Goal: Information Seeking & Learning: Learn about a topic

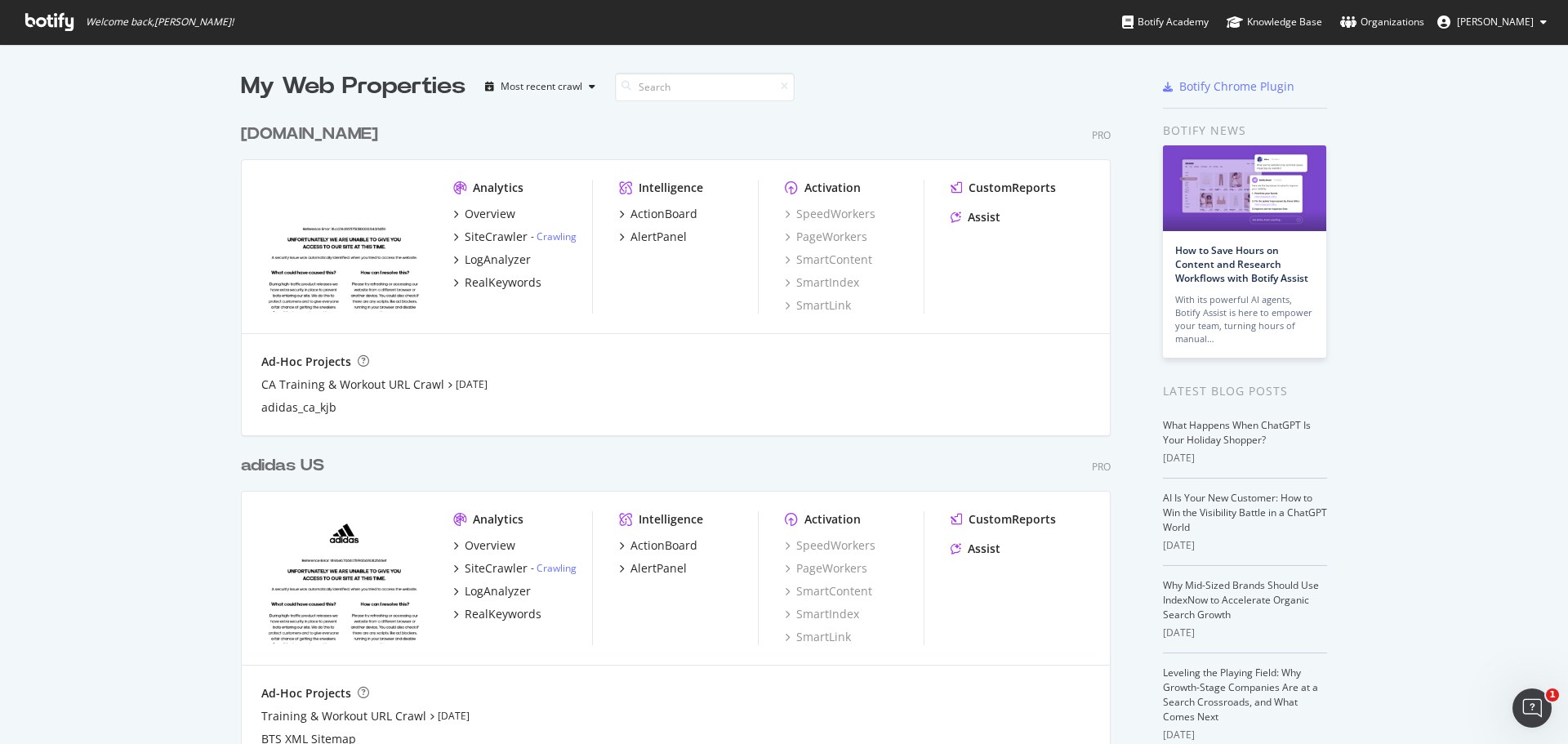
click at [0, 185] on div "My Web Properties Most recent crawl adidas.ca Pro Analytics Overview SiteCrawle…" at bounding box center [784, 445] width 1568 height 801
click at [1488, 20] on span "Kavit Vichhivora" at bounding box center [1495, 22] width 77 height 14
click at [1504, 235] on div "My Web Properties Most recent crawl adidas.ca Pro Analytics Overview SiteCrawle…" at bounding box center [784, 445] width 1568 height 801
click at [550, 85] on div "Most recent crawl" at bounding box center [542, 86] width 82 height 10
click at [139, 69] on div "My Web Properties Most recent crawl adidas.ca Pro Analytics Overview SiteCrawle…" at bounding box center [784, 445] width 1568 height 801
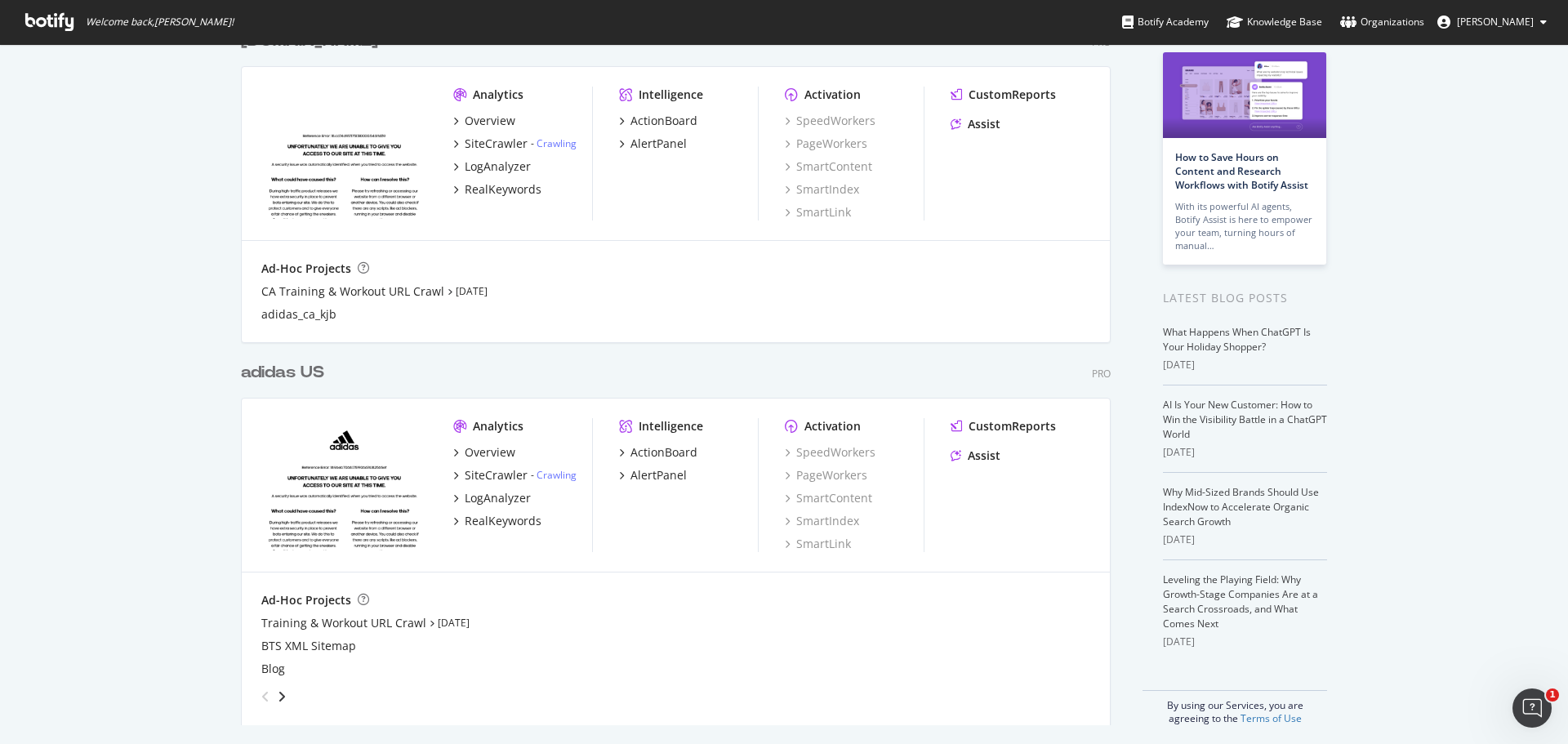
scroll to position [100, 0]
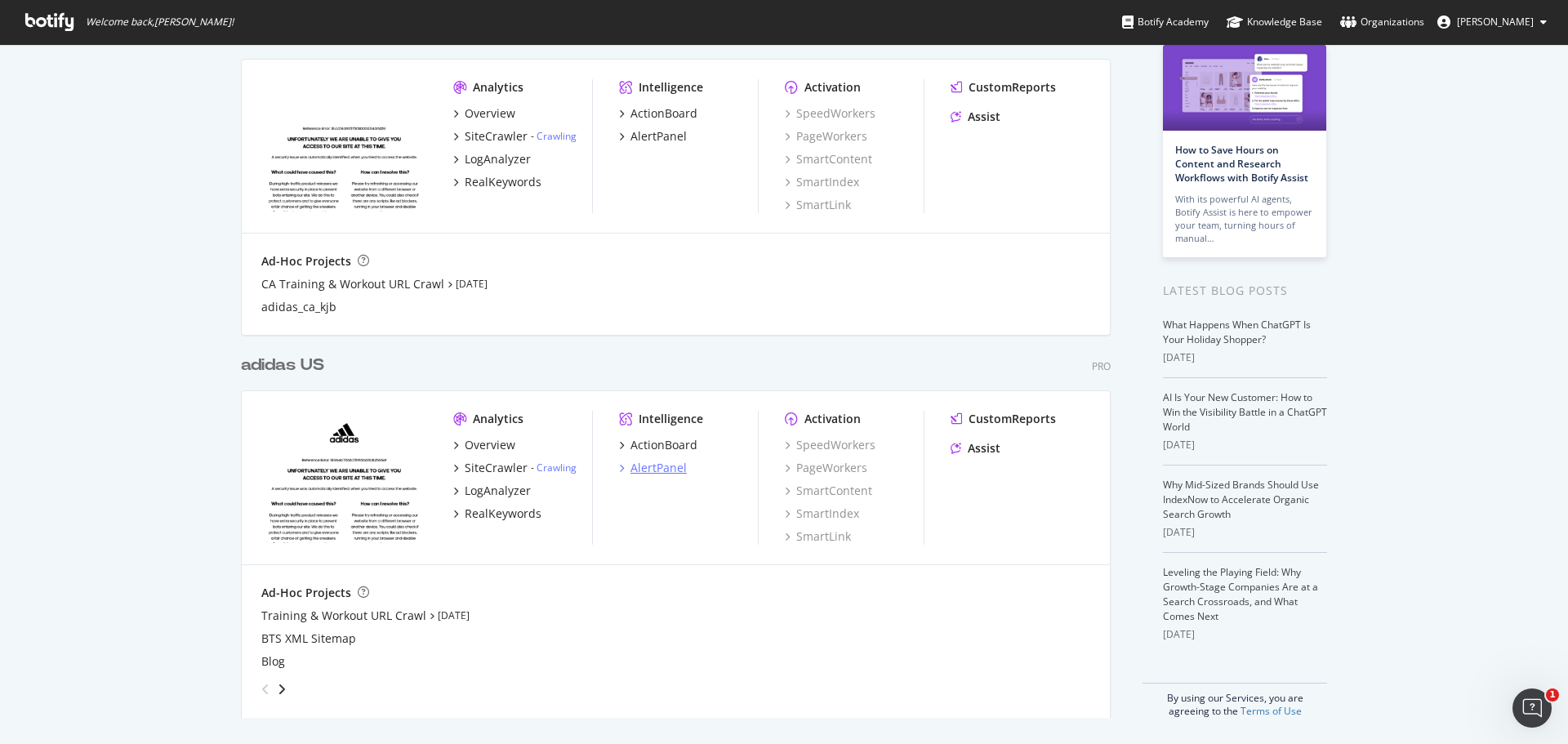
click at [657, 468] on div "AlertPanel" at bounding box center [658, 468] width 57 height 17
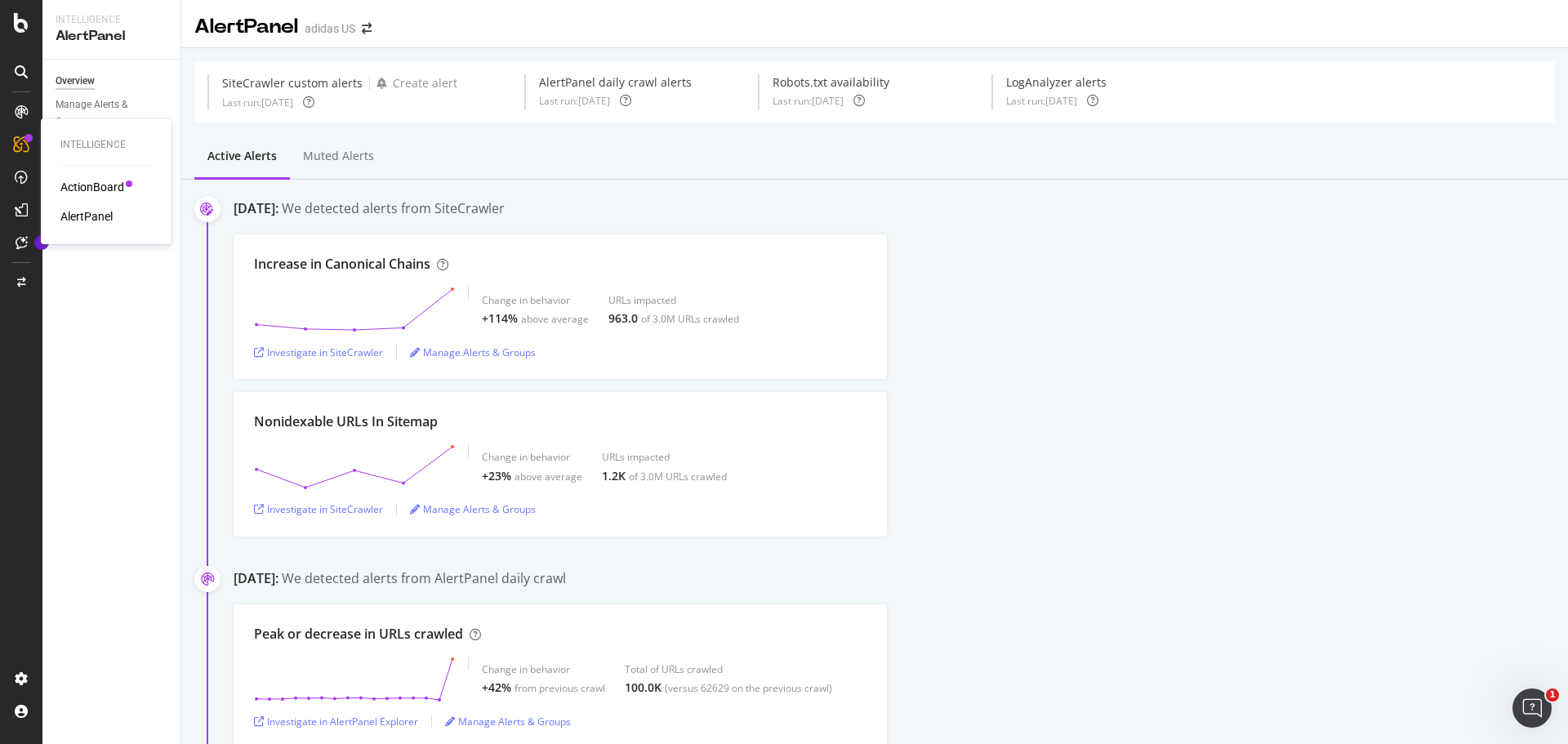
click at [88, 184] on div "ActionBoard" at bounding box center [91, 187] width 63 height 17
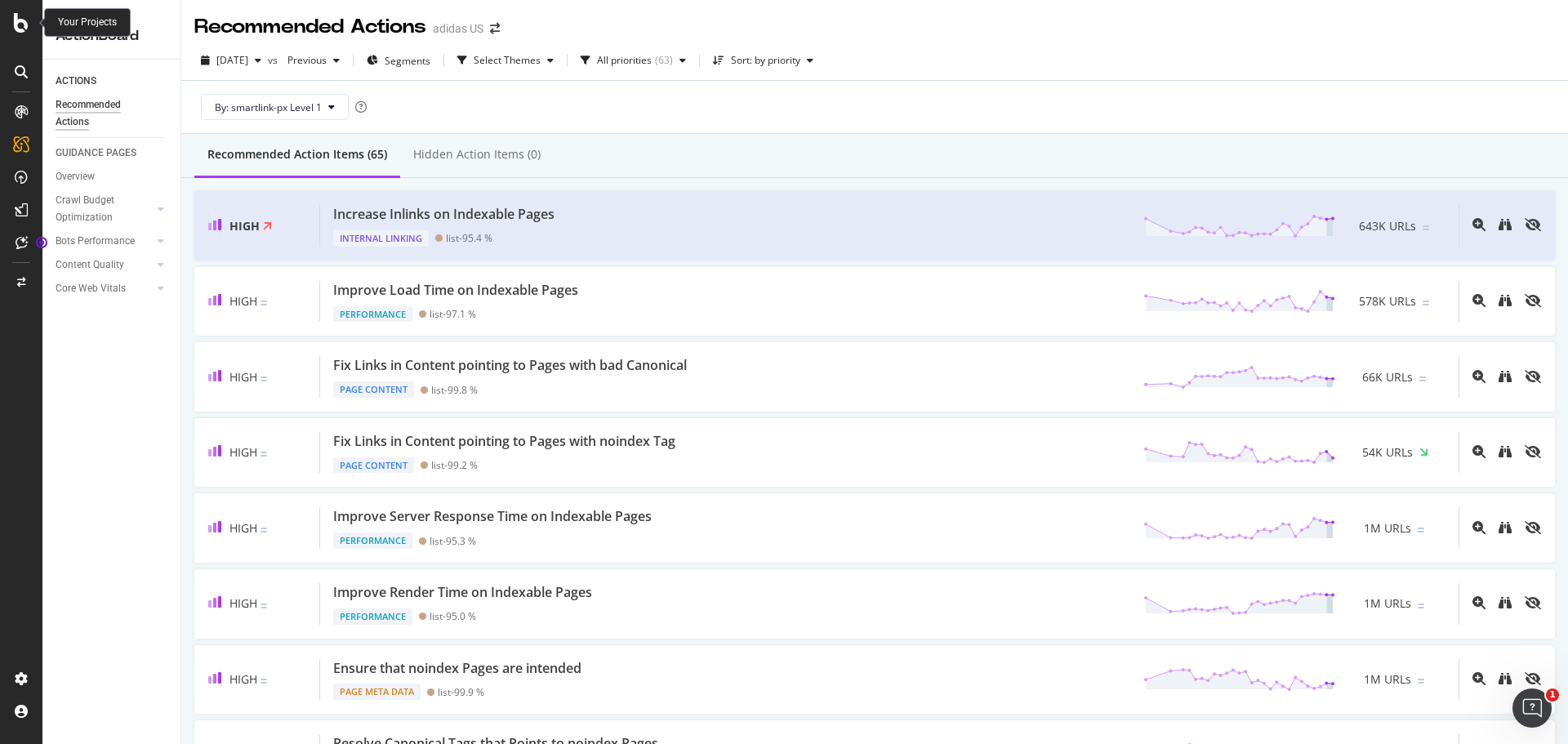
click at [19, 30] on icon at bounding box center [21, 23] width 15 height 20
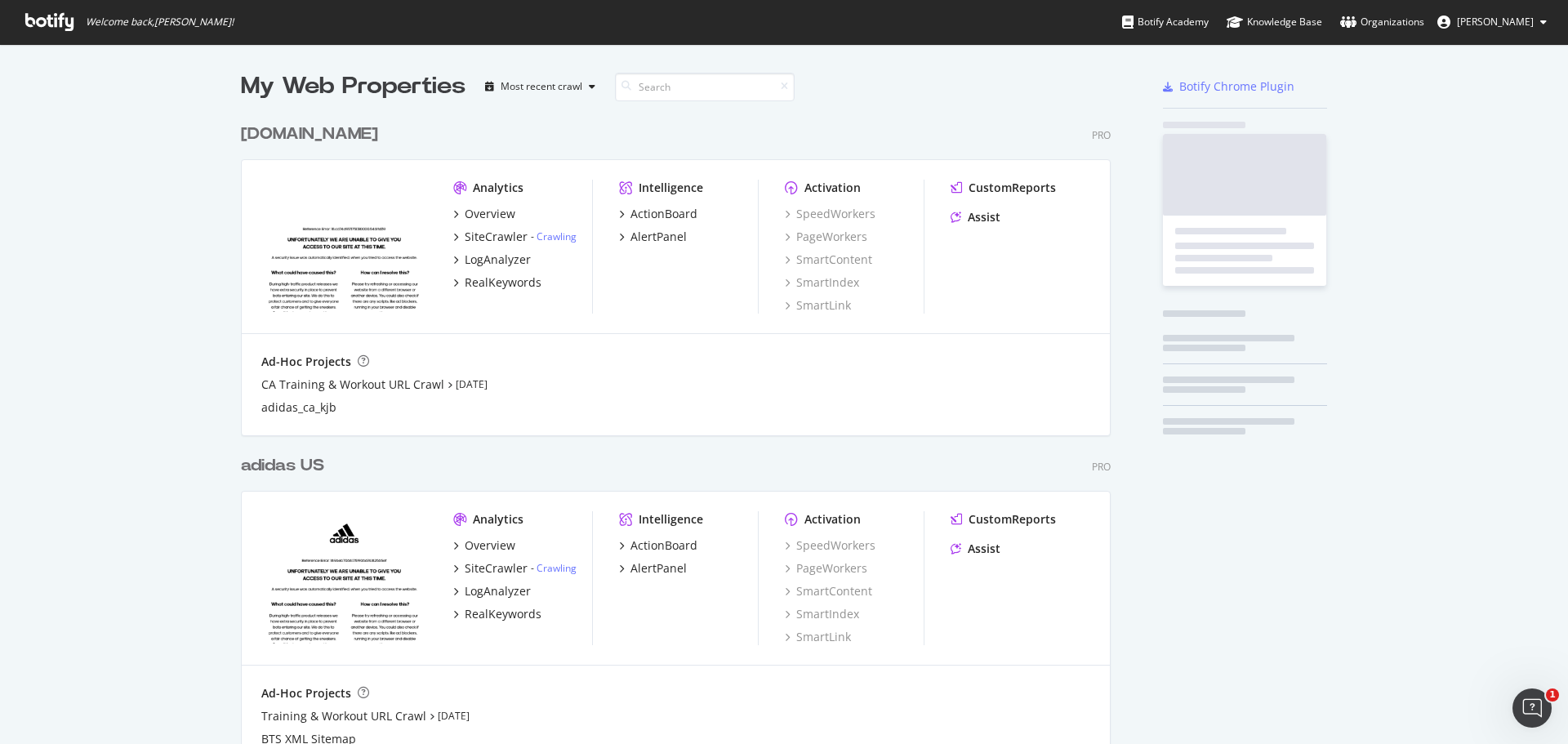
scroll to position [732, 1543]
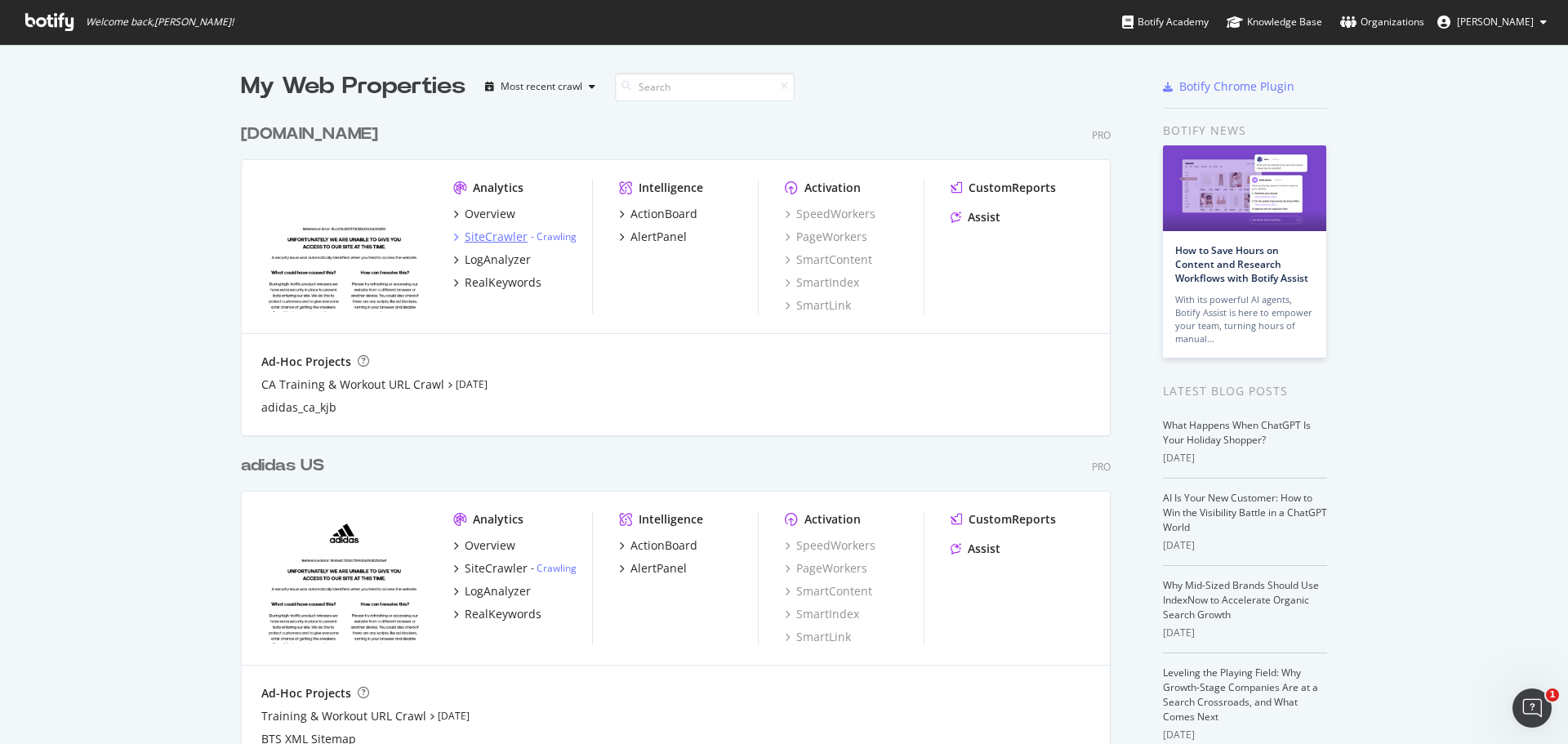
click at [497, 229] on div "SiteCrawler" at bounding box center [496, 237] width 63 height 17
click at [480, 211] on div "Overview" at bounding box center [490, 214] width 50 height 17
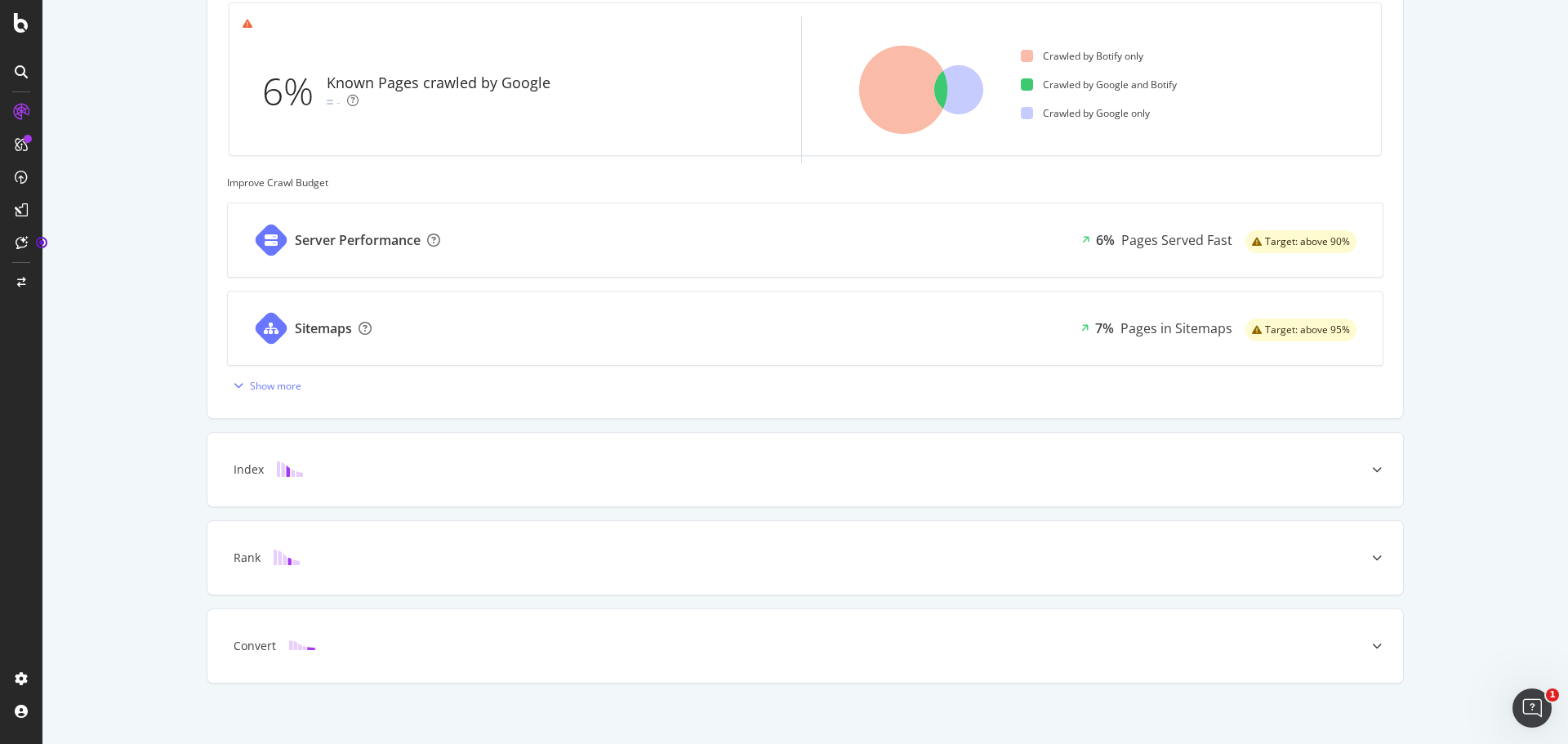
scroll to position [572, 0]
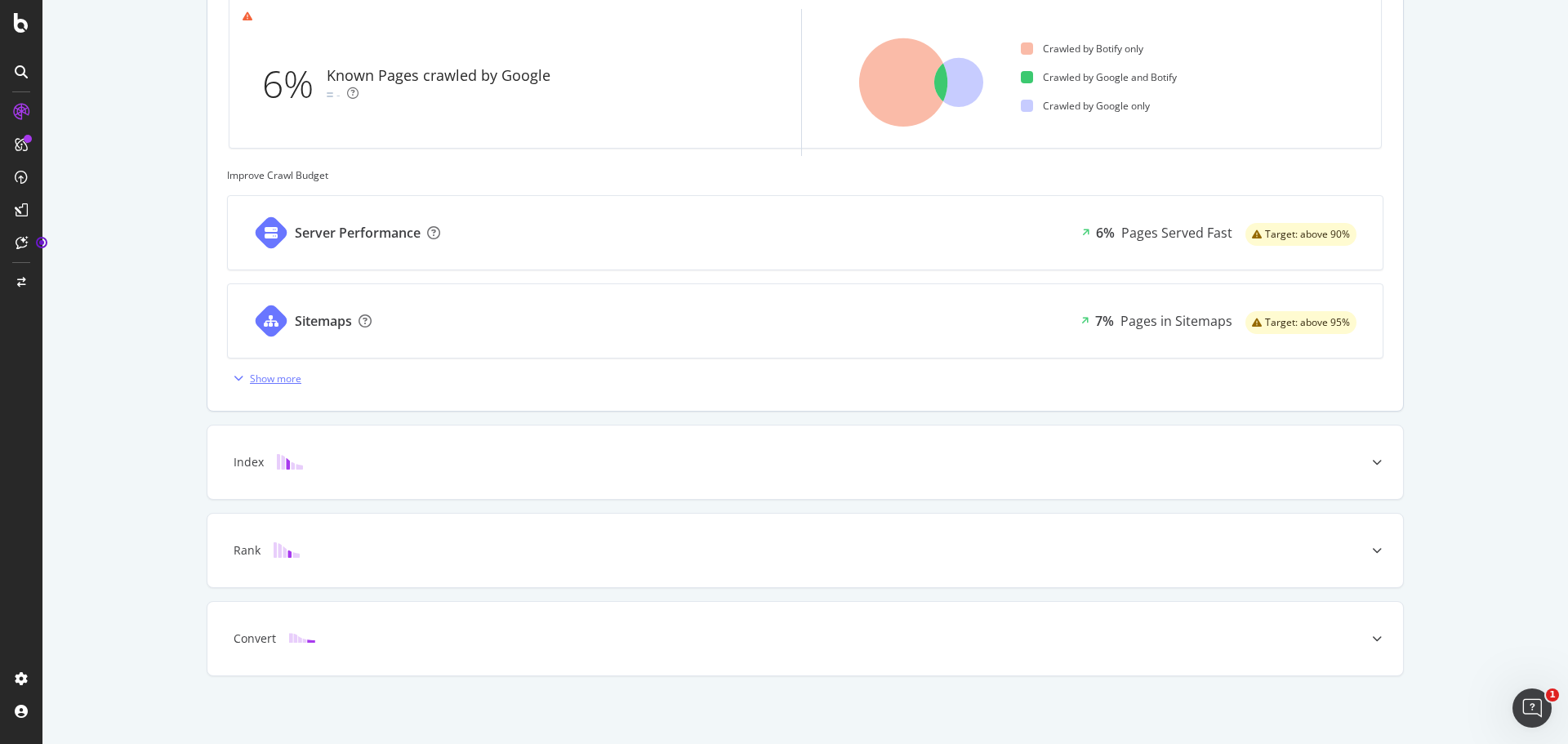
click at [237, 380] on icon "button" at bounding box center [238, 378] width 10 height 10
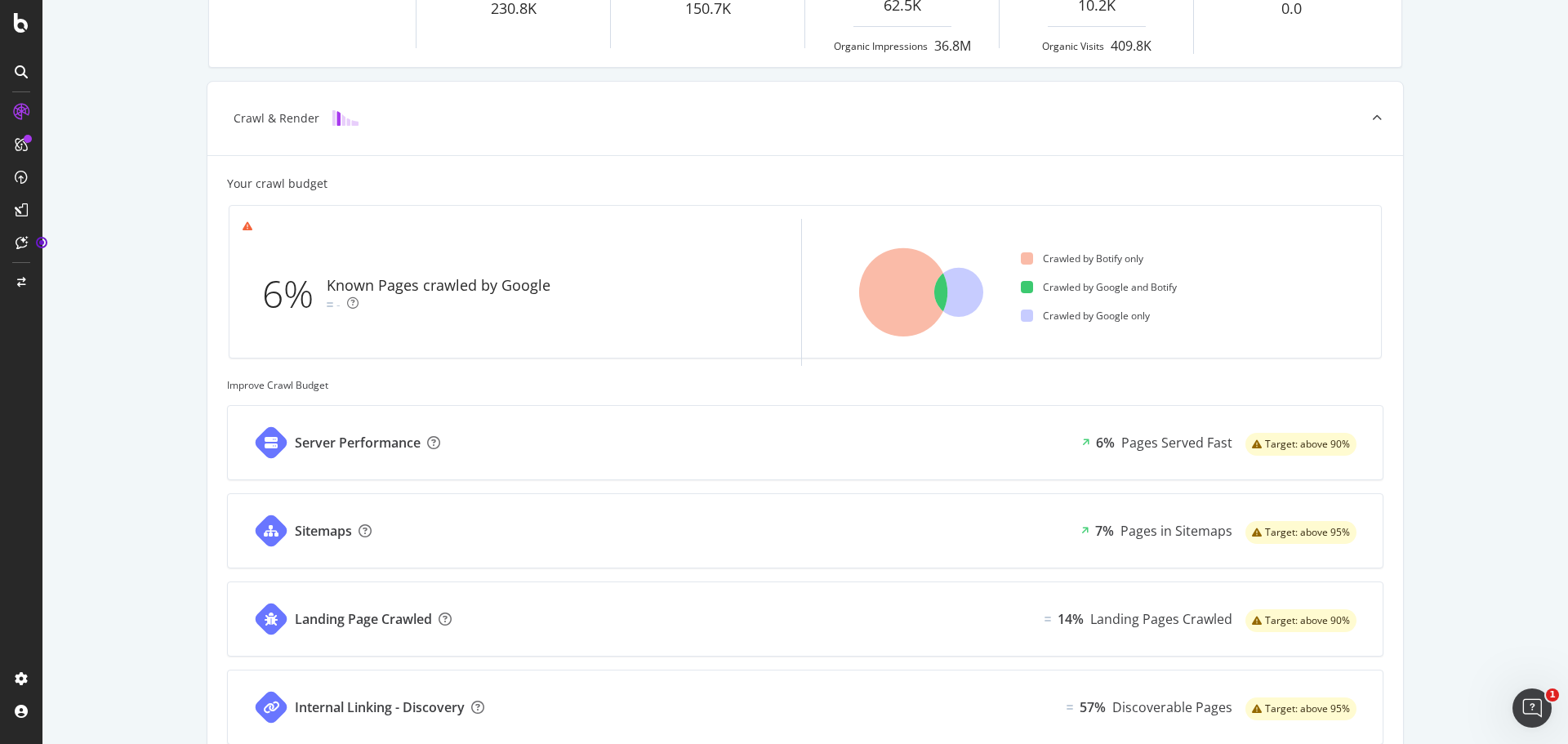
scroll to position [280, 0]
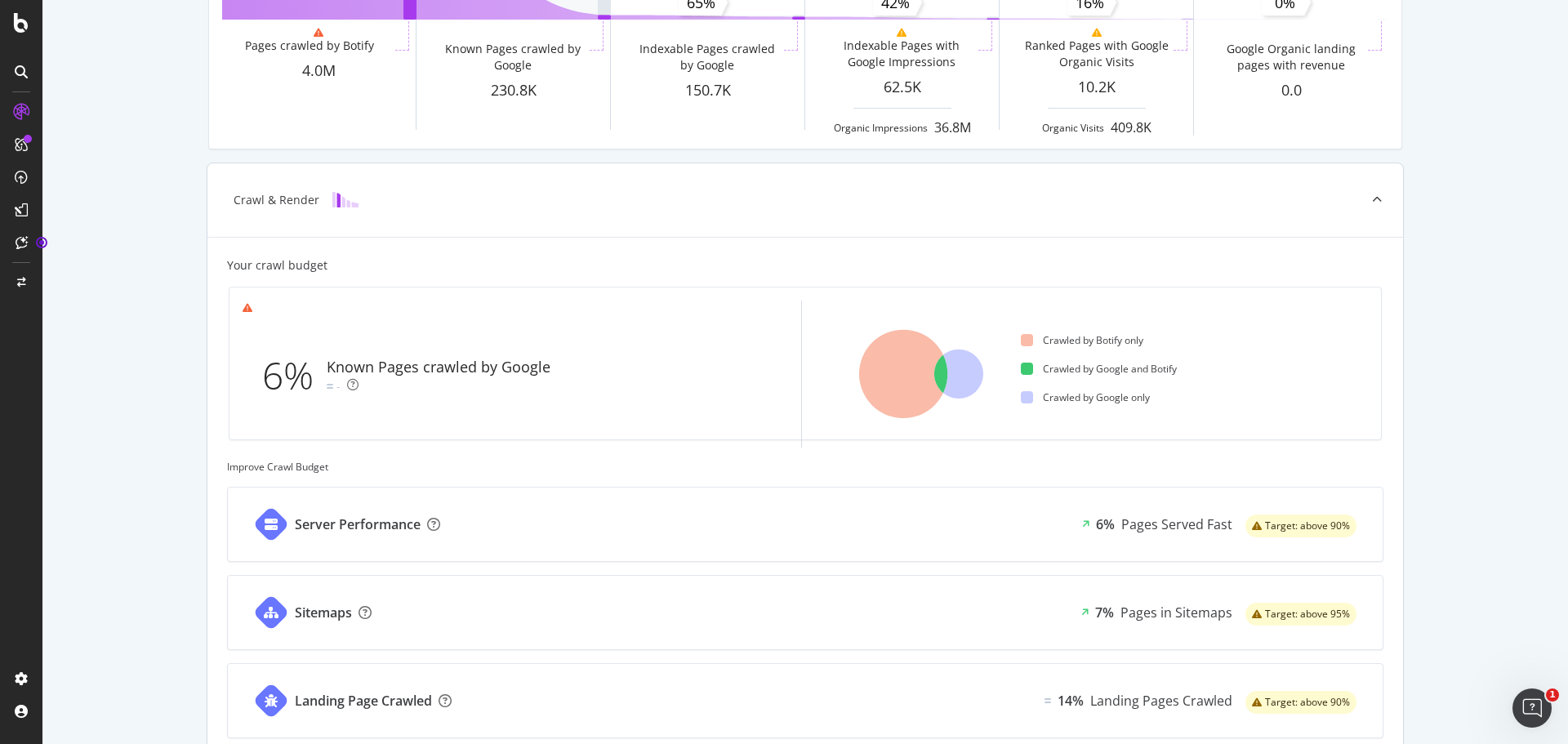
click at [338, 207] on img at bounding box center [345, 200] width 26 height 16
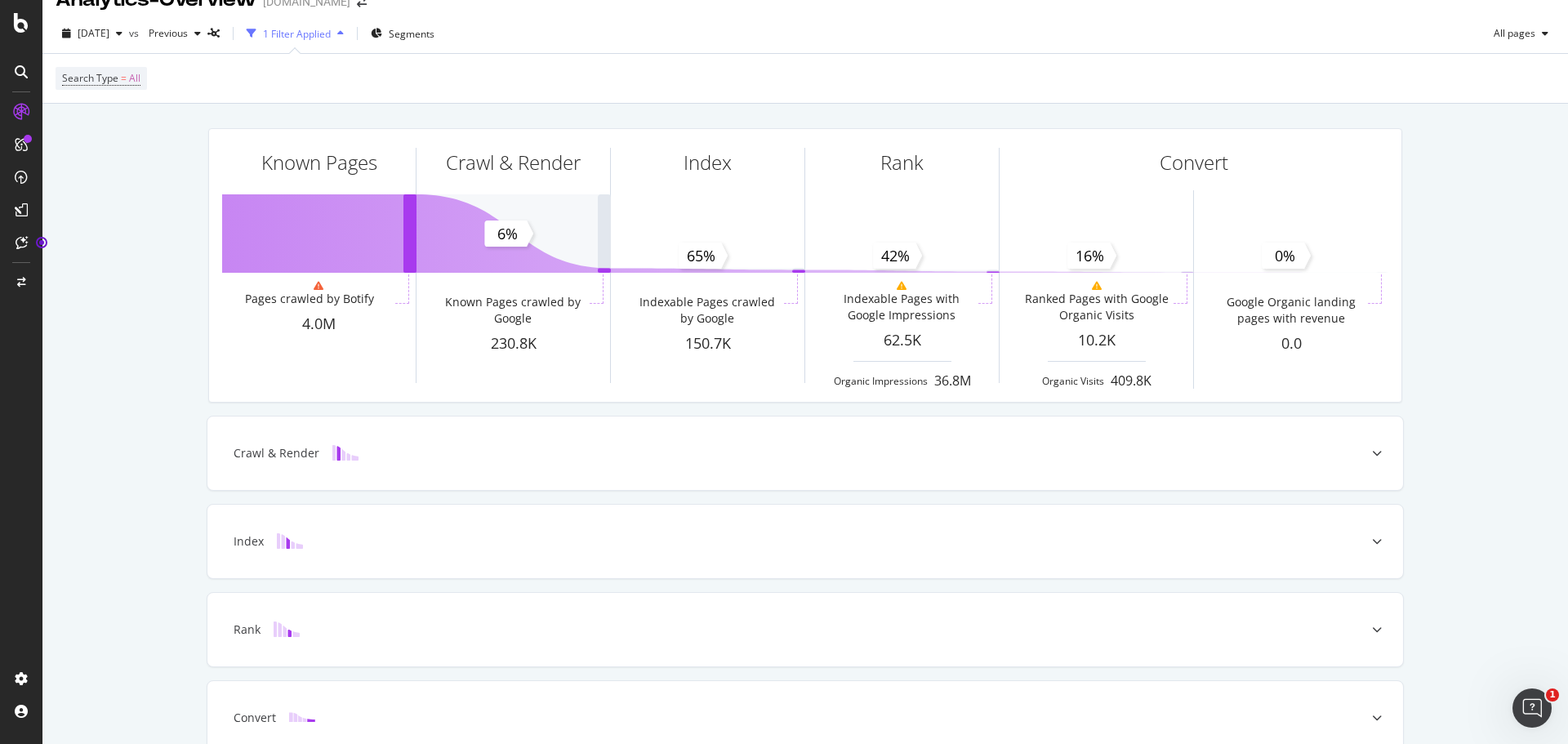
scroll to position [0, 0]
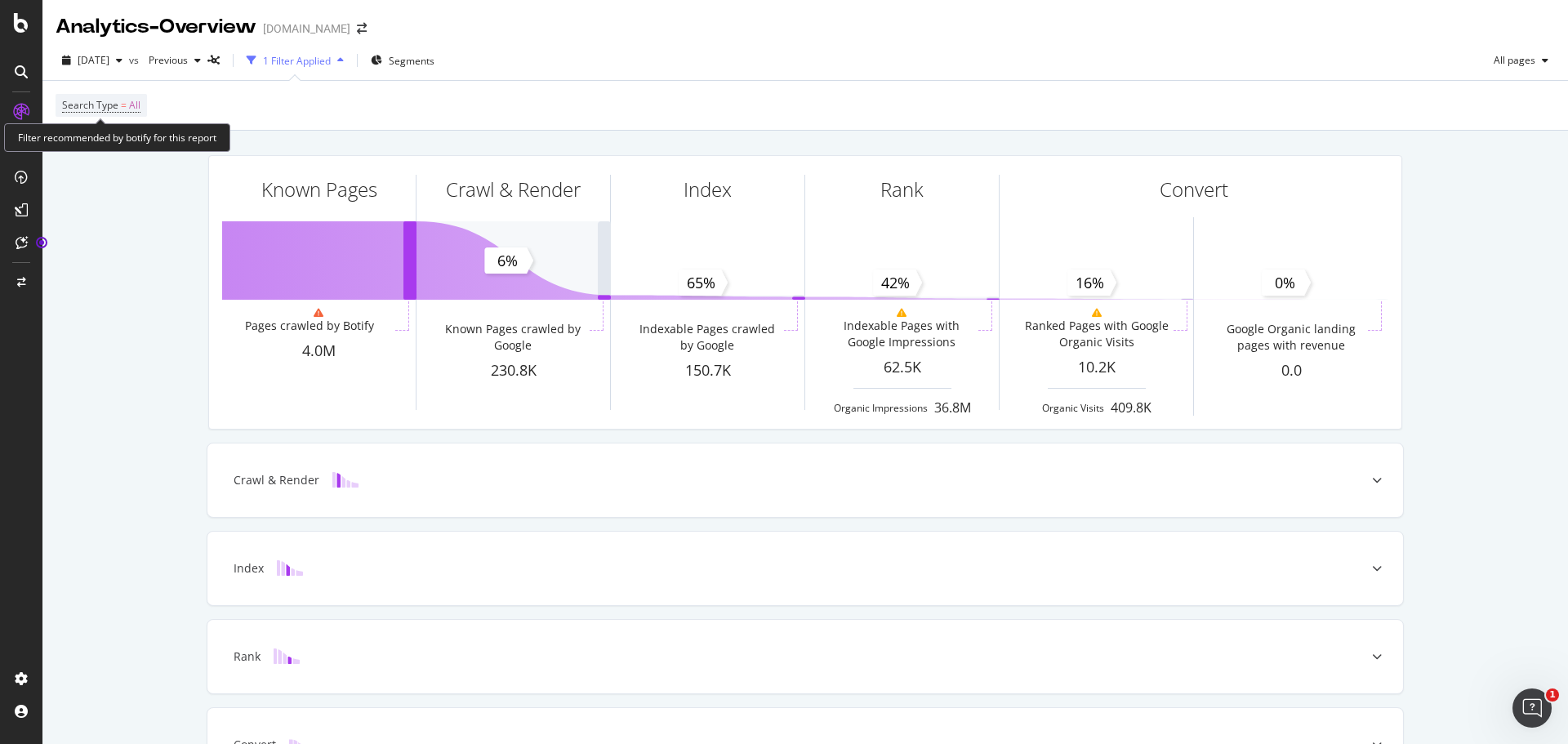
click at [116, 97] on span "Search Type = All" at bounding box center [101, 105] width 78 height 23
click at [122, 104] on span "=" at bounding box center [123, 105] width 6 height 14
click at [112, 256] on div "Known Pages Pages crawled by Botify 4.0M Crawl & Render Known Pages crawled by …" at bounding box center [805, 492] width 1525 height 722
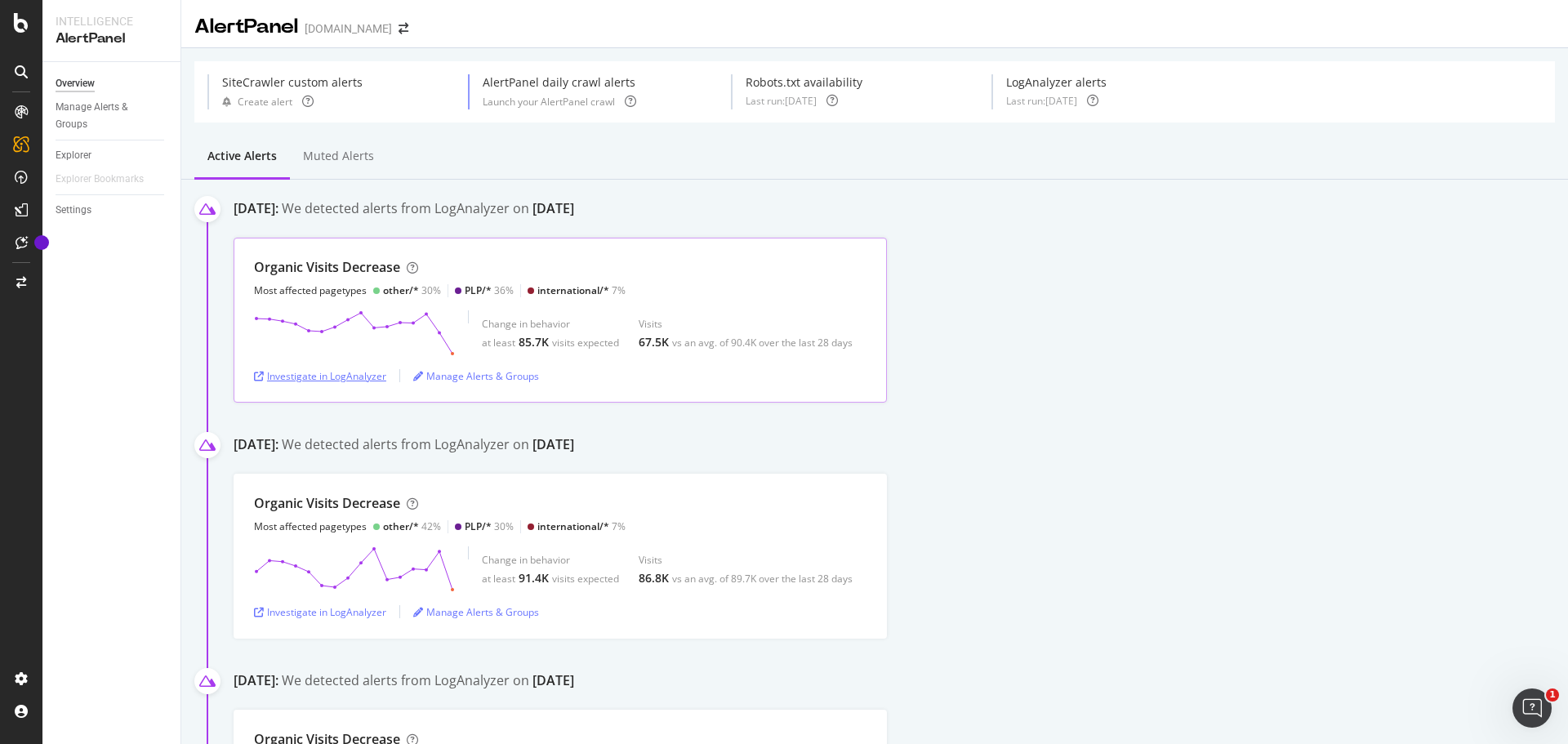
click at [316, 367] on div "Investigate in LogAnalyzer" at bounding box center [320, 376] width 132 height 24
click at [17, 16] on icon at bounding box center [21, 23] width 15 height 20
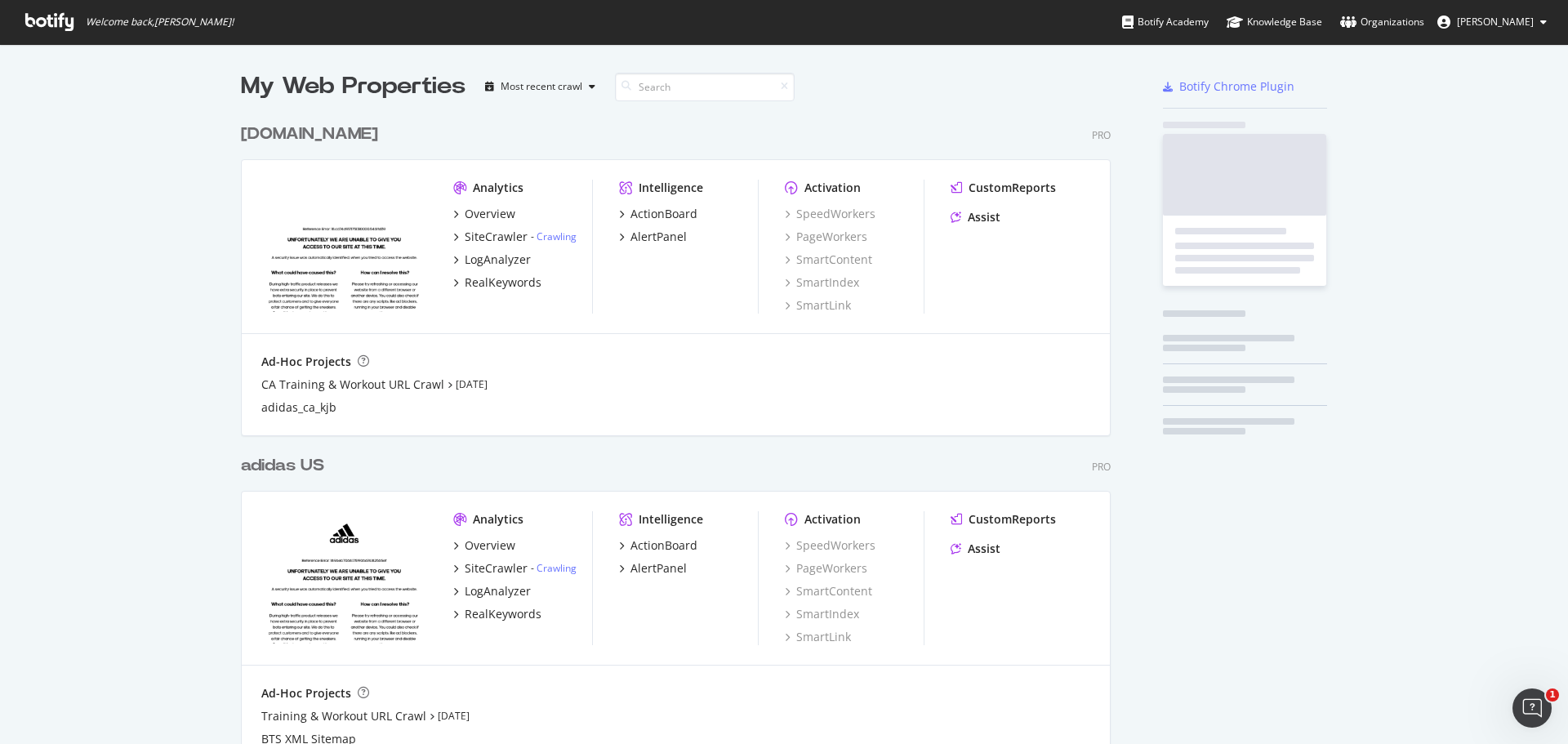
scroll to position [703, 871]
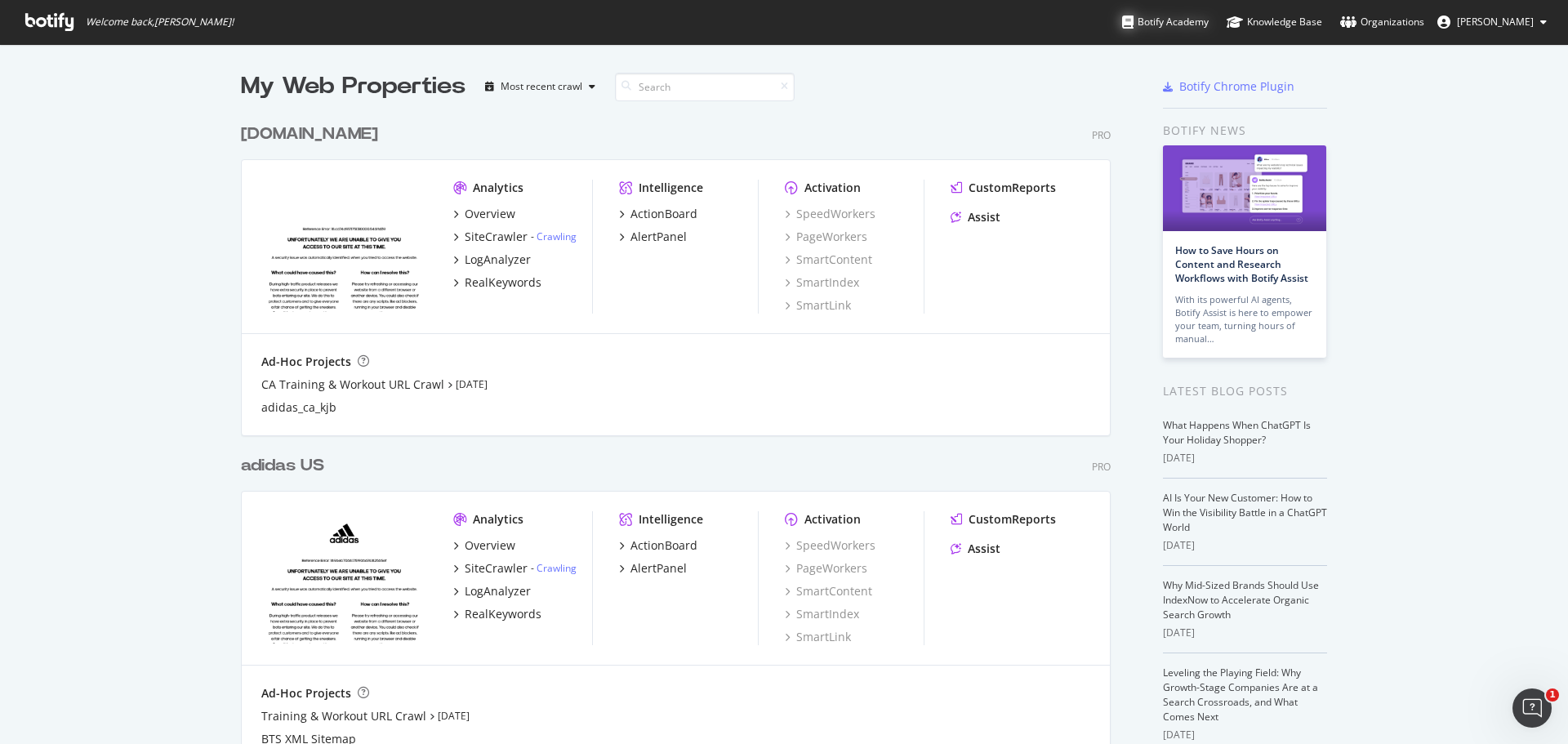
click at [1191, 16] on div "Botify Academy" at bounding box center [1165, 22] width 87 height 17
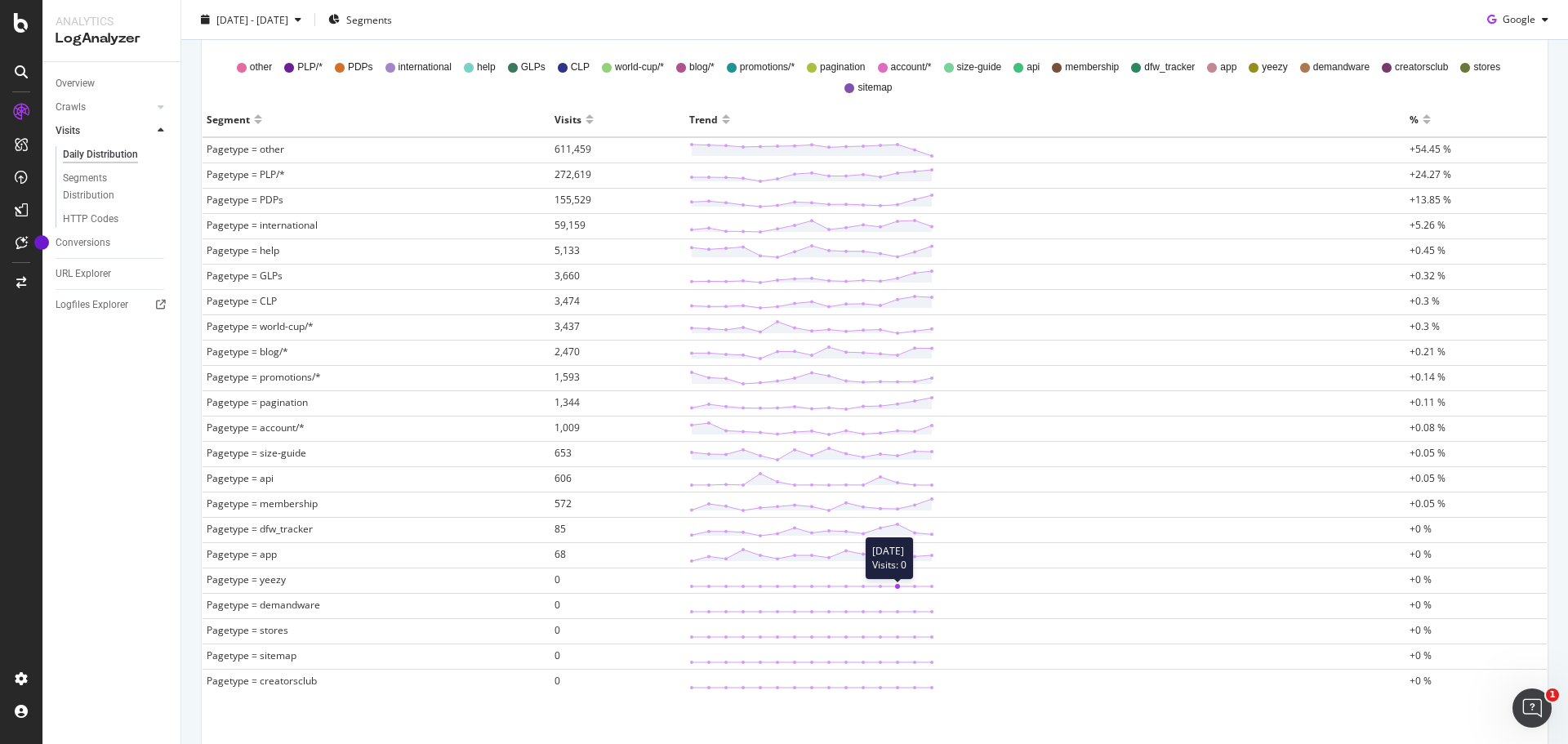
scroll to position [412, 0]
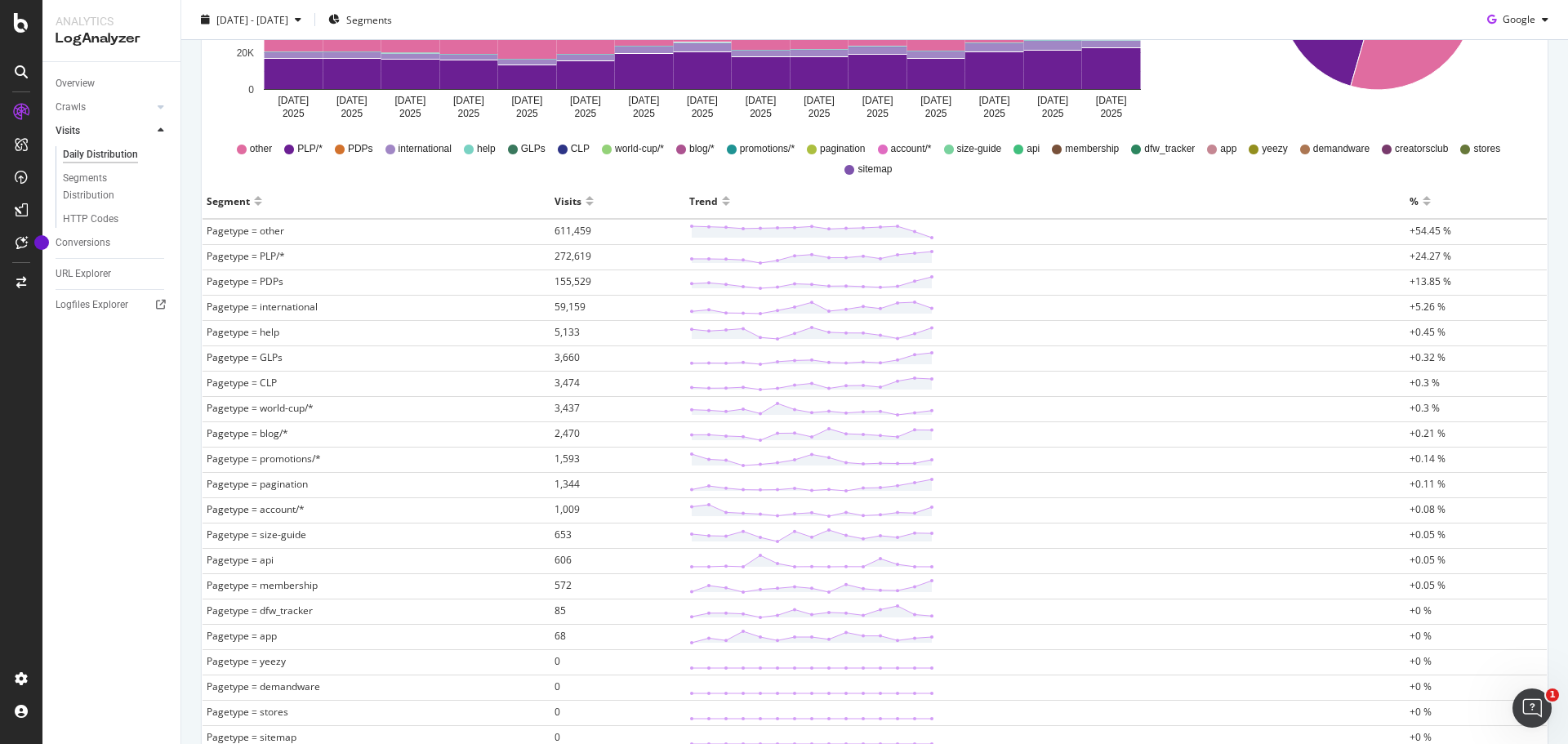
click at [270, 231] on span "Pagetype = other" at bounding box center [245, 231] width 77 height 14
copy span "other"
click at [402, 204] on div "Segment" at bounding box center [377, 201] width 340 height 26
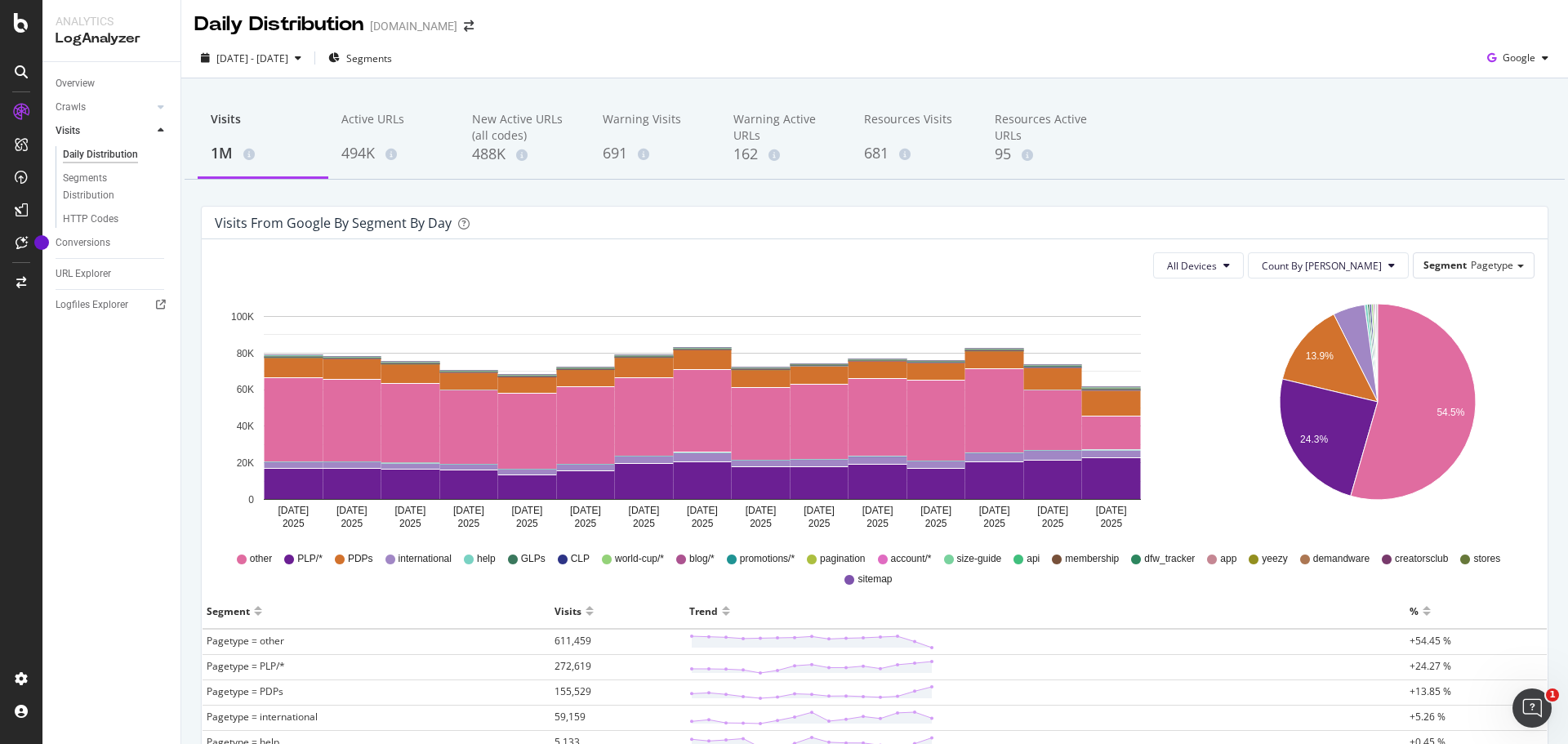
scroll to position [0, 0]
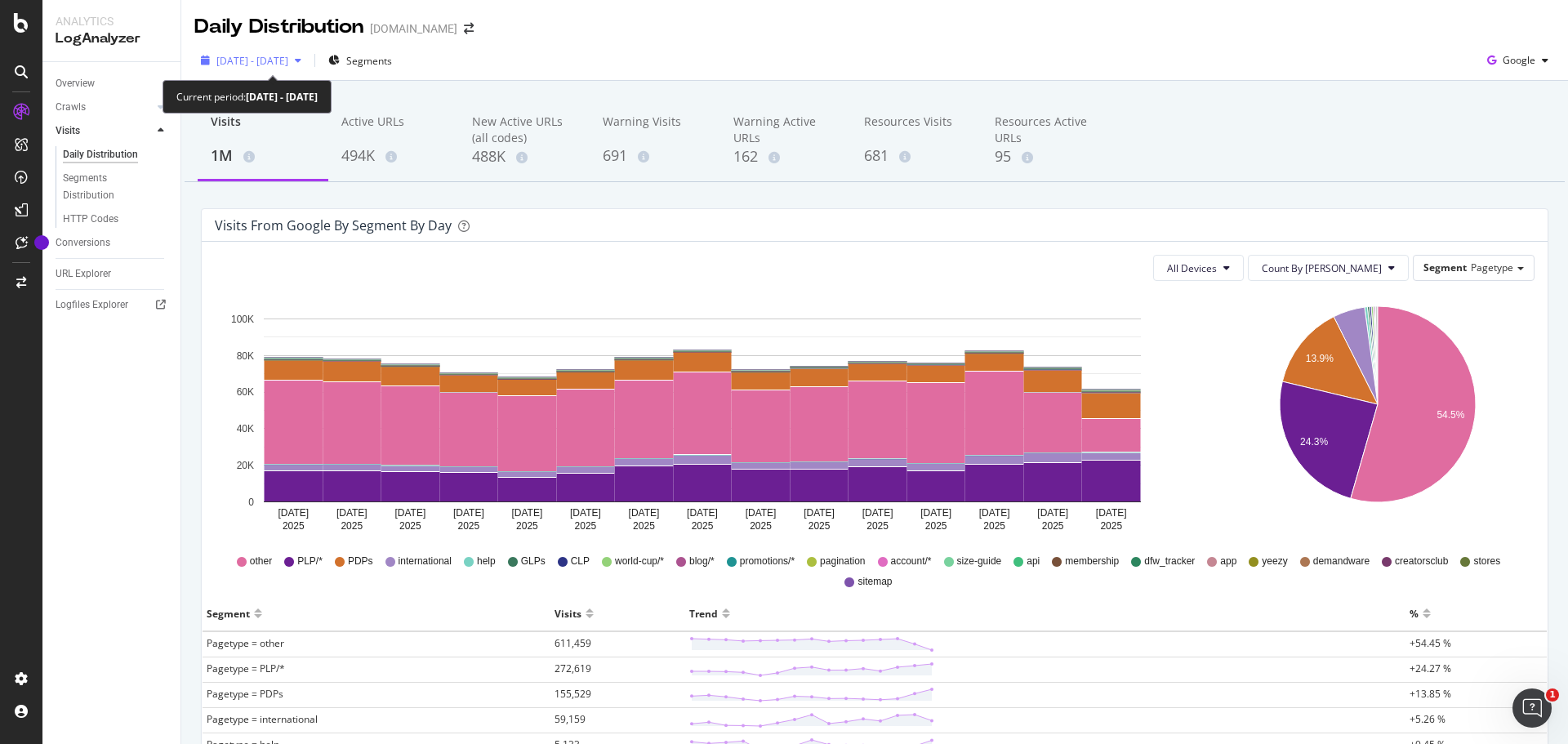
click at [308, 69] on div "2025 Aug. 19th - Sep. 2nd" at bounding box center [250, 60] width 114 height 24
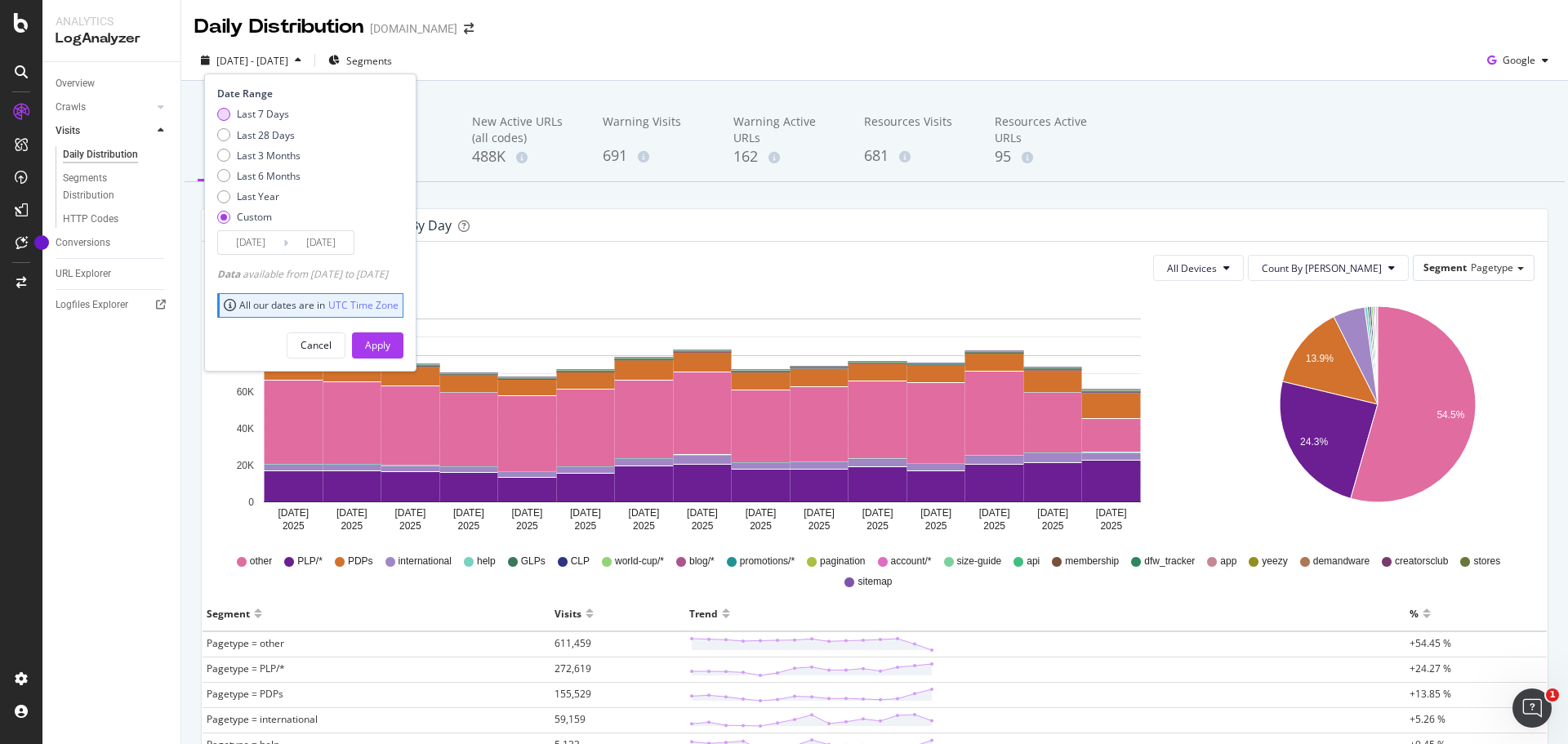
click at [281, 114] on div "Last 7 Days" at bounding box center [263, 114] width 52 height 14
type input "2025/08/28"
type input "2025/09/03"
click at [390, 340] on div "Apply" at bounding box center [377, 345] width 25 height 14
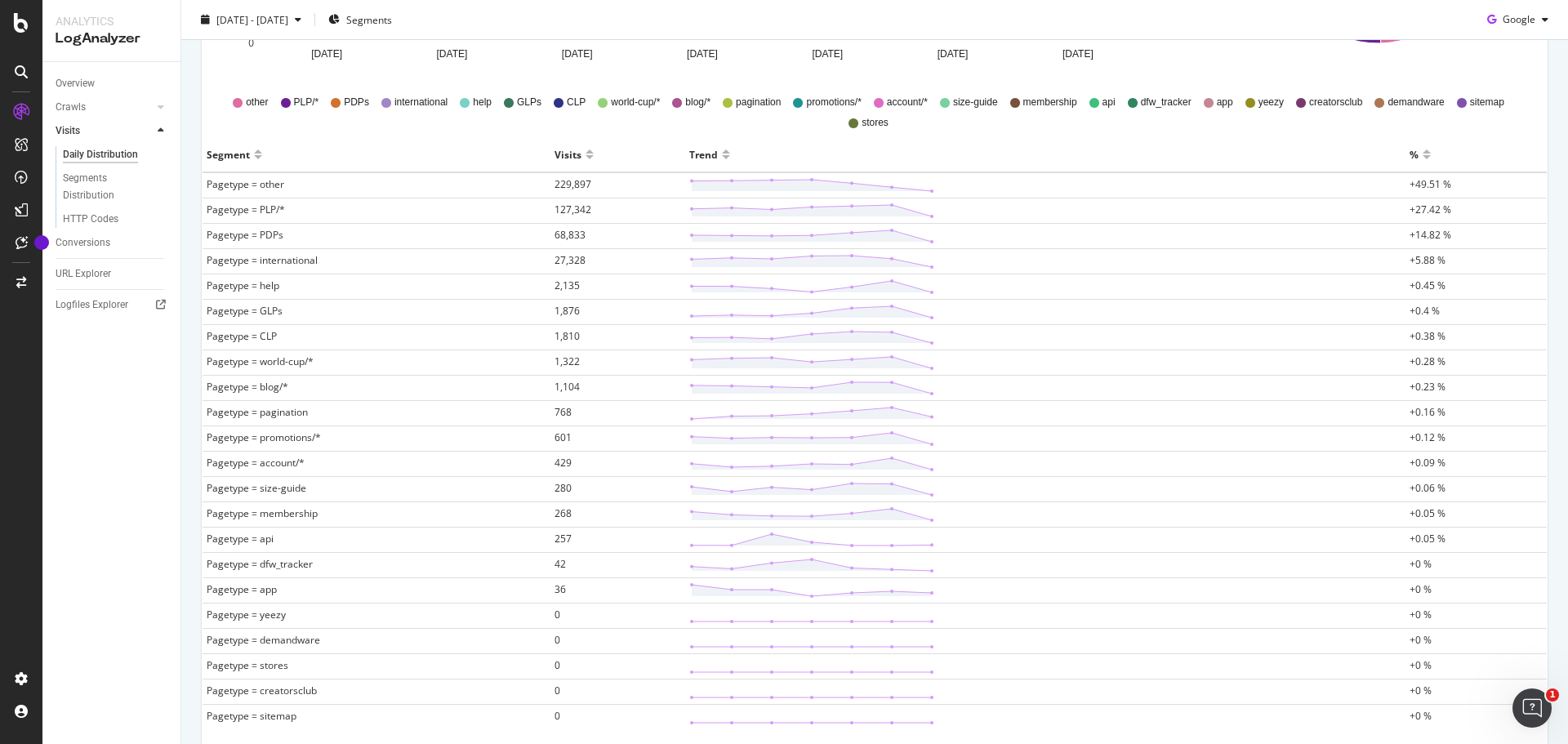
scroll to position [490, 0]
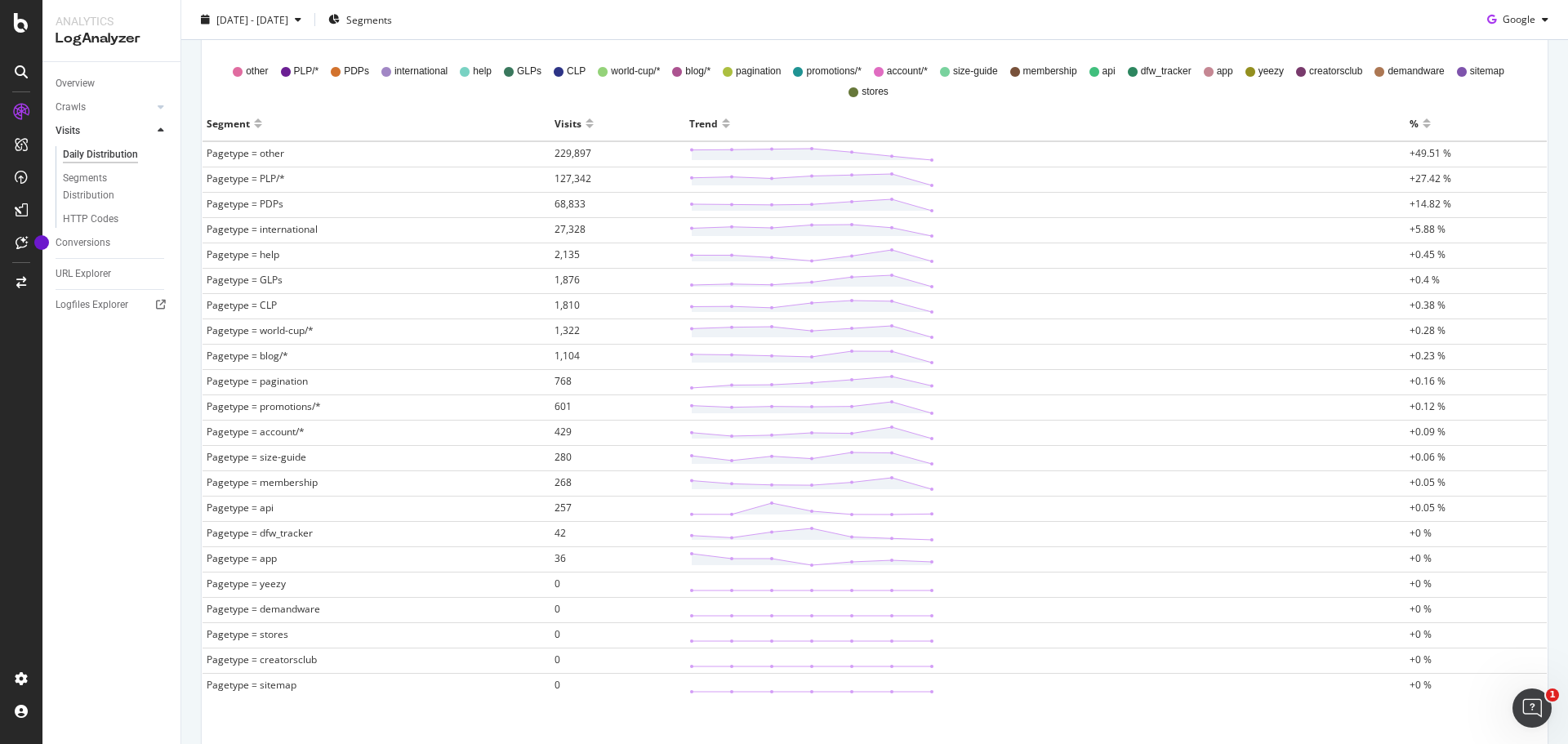
click at [724, 124] on div at bounding box center [725, 131] width 8 height 12
click at [723, 117] on div at bounding box center [725, 117] width 8 height 12
click at [722, 127] on div at bounding box center [725, 131] width 8 height 12
click at [257, 128] on div at bounding box center [257, 131] width 8 height 12
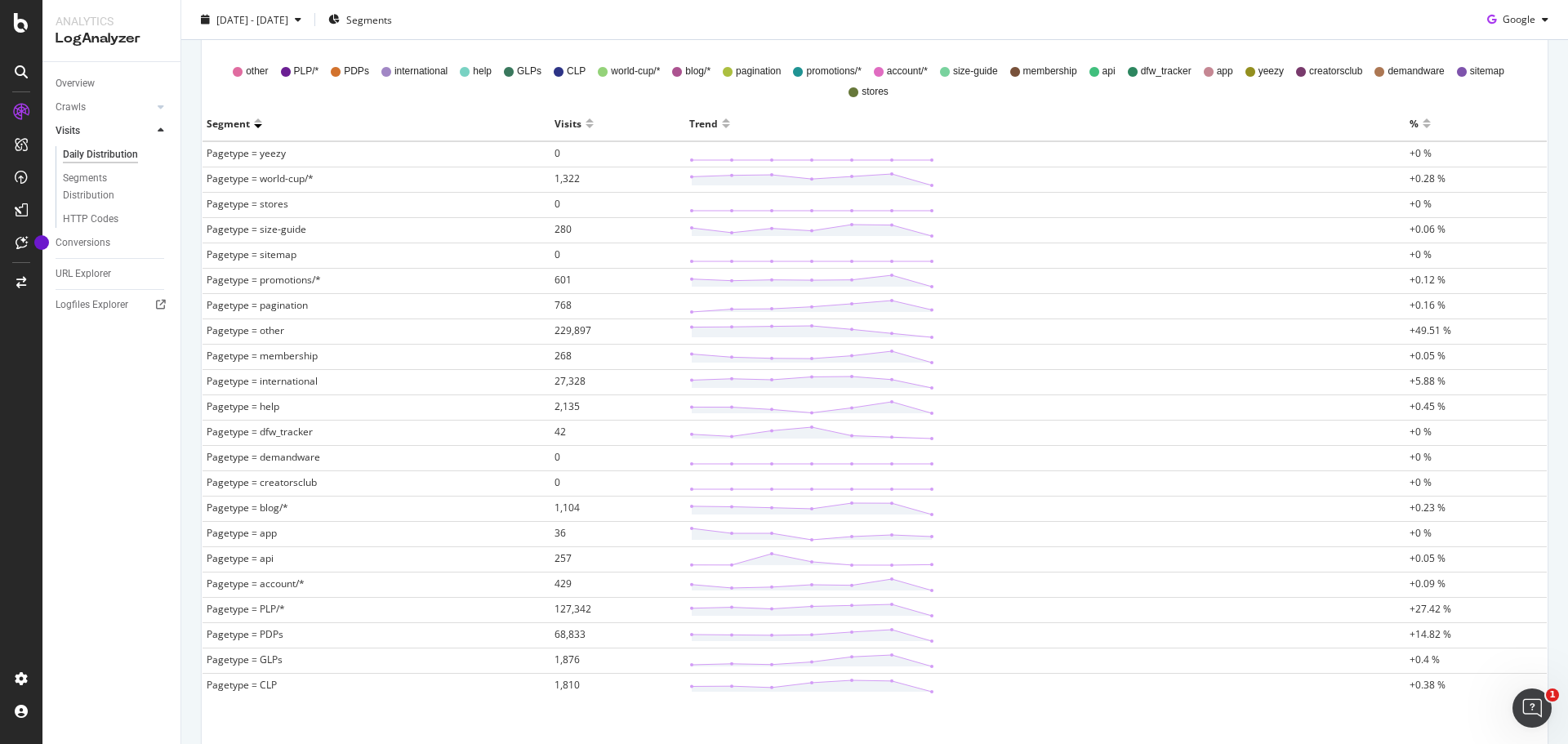
click at [260, 119] on div at bounding box center [257, 117] width 8 height 12
click at [1422, 125] on div at bounding box center [1425, 131] width 8 height 12
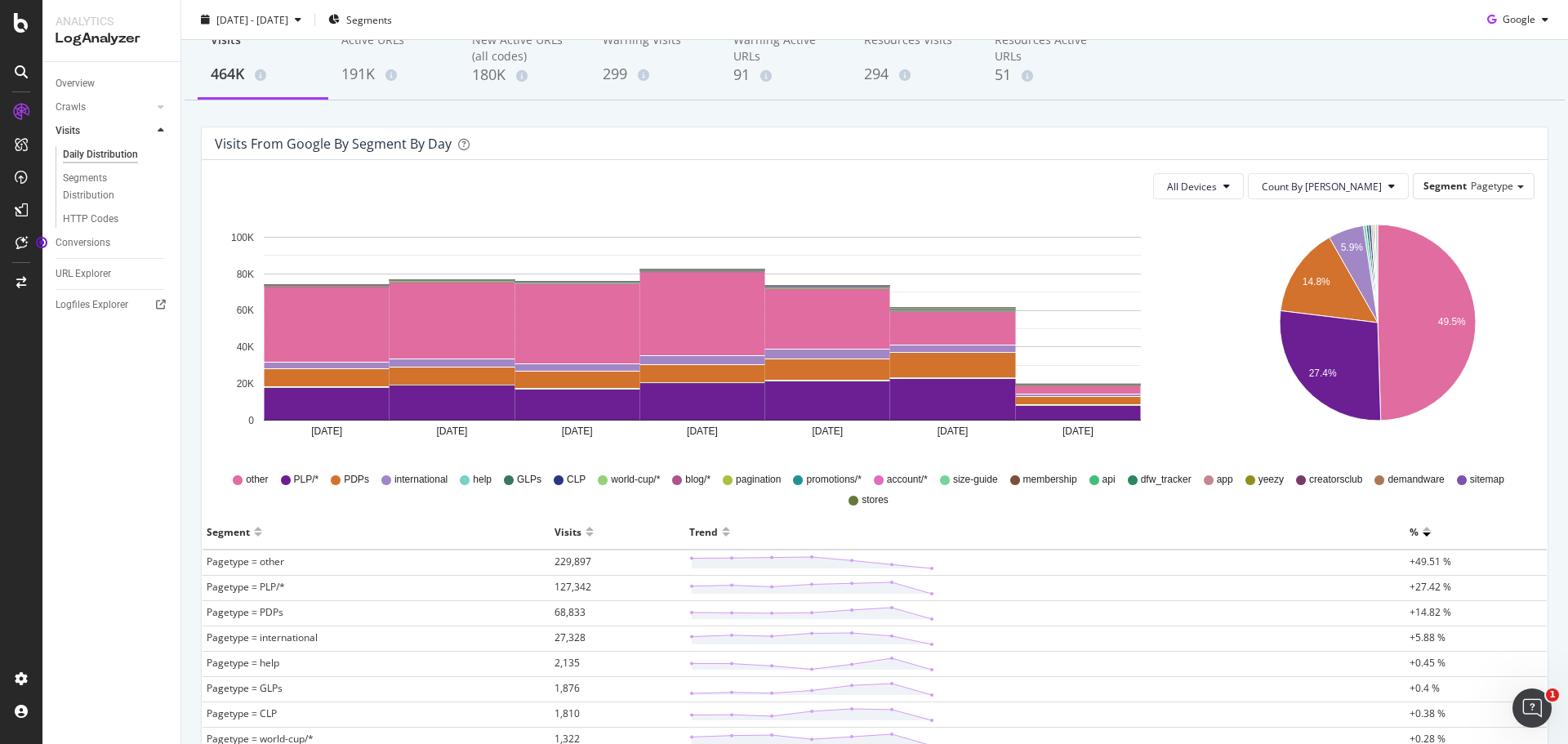
scroll to position [0, 0]
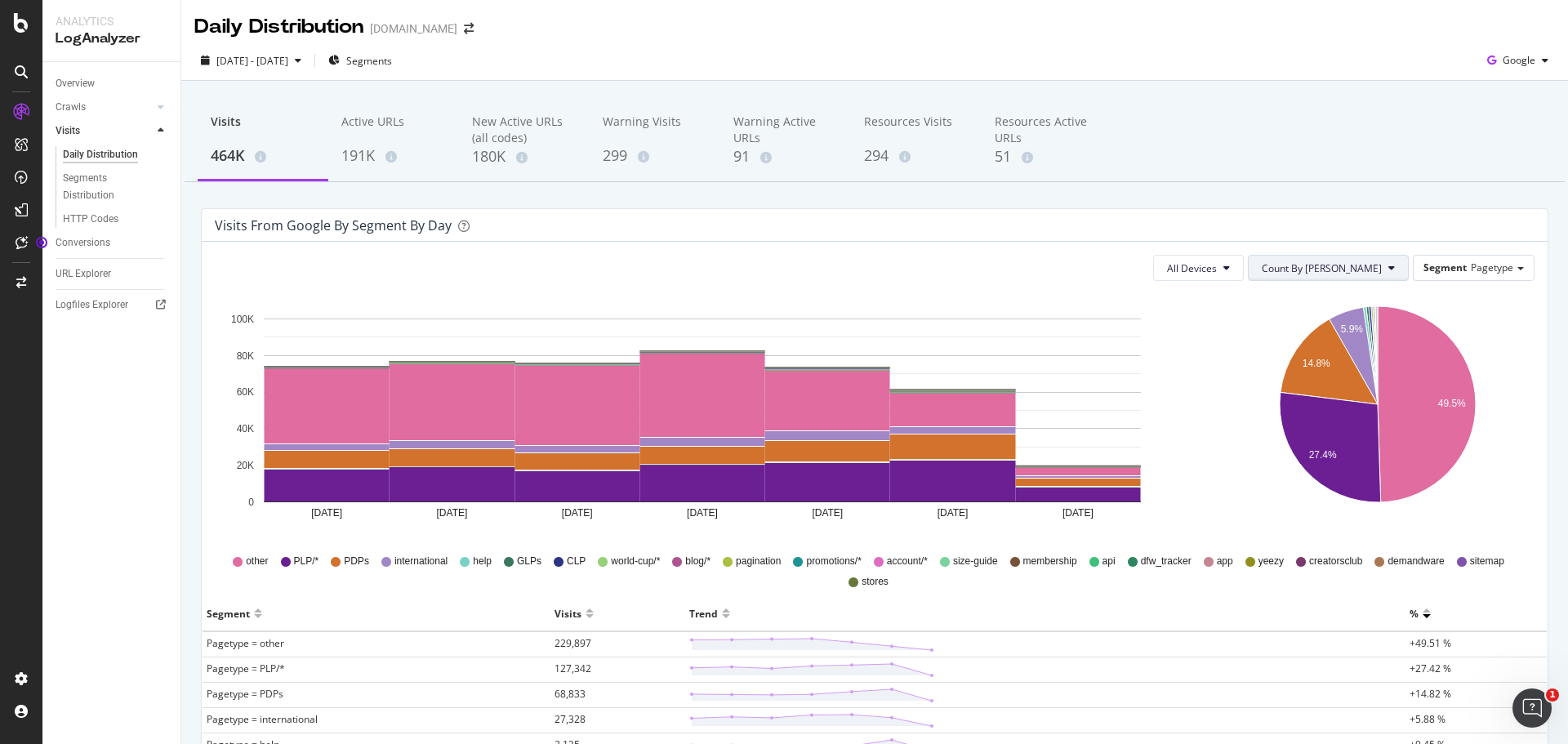
click at [1369, 267] on span "Count By Day" at bounding box center [1322, 268] width 120 height 14
click at [1373, 196] on div "Visits 464K Active URLs 191K New Active URLs (all codes) 180K Warning Visits 29…" at bounding box center [874, 700] width 1386 height 1239
click at [1452, 262] on span "Segment" at bounding box center [1445, 267] width 43 height 14
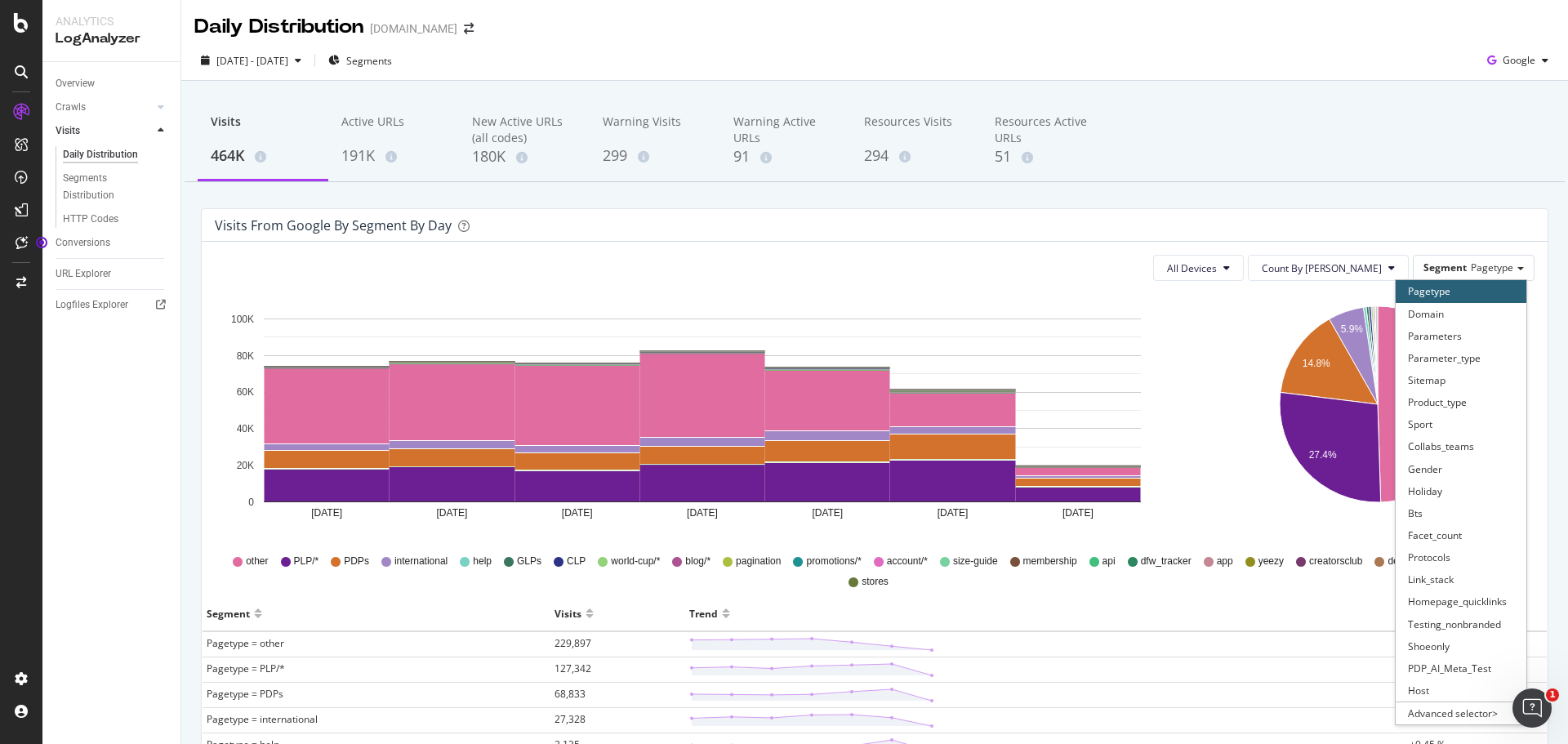
click at [1417, 225] on div "Visits from google by Segment by Day" at bounding box center [862, 225] width 1295 height 17
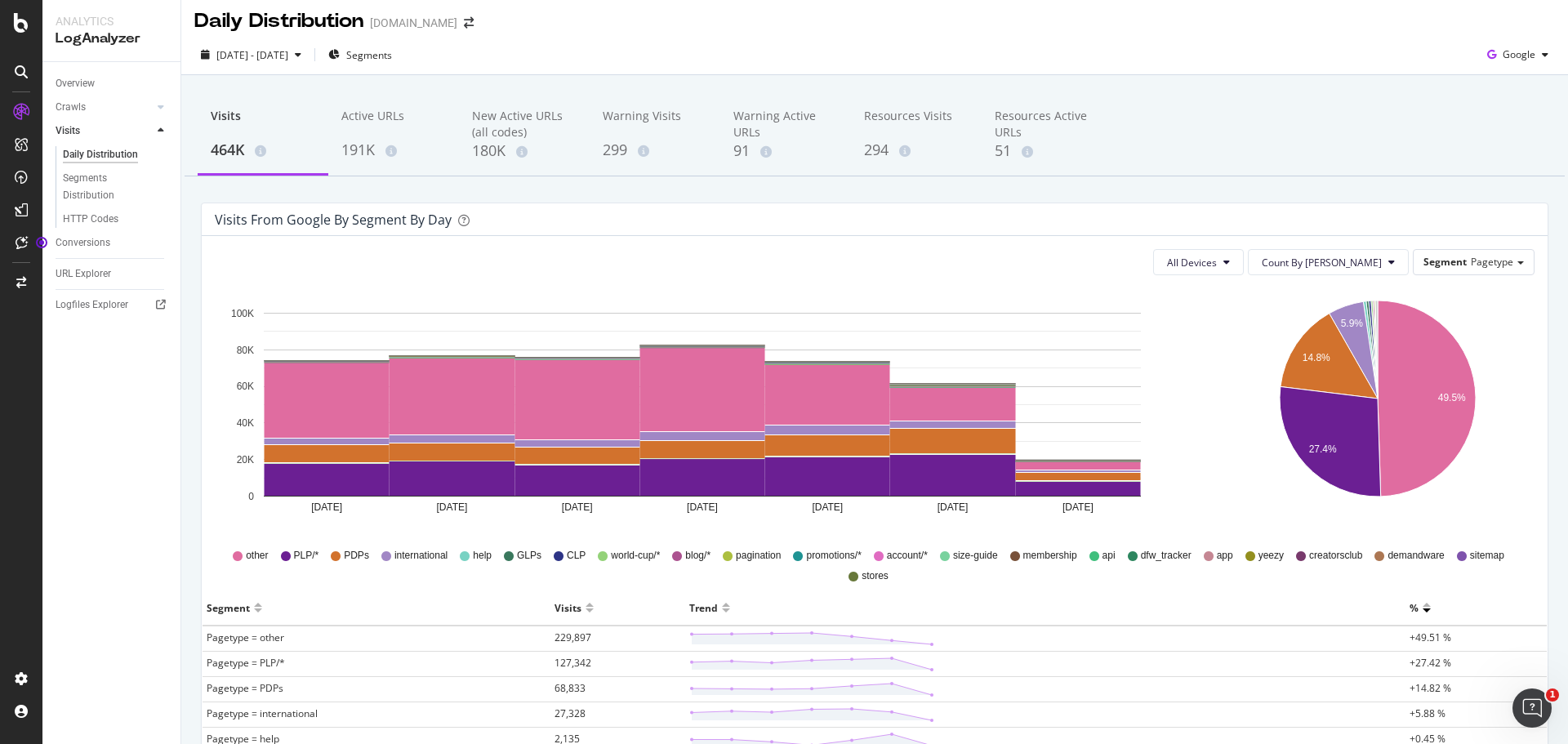
scroll to position [4, 0]
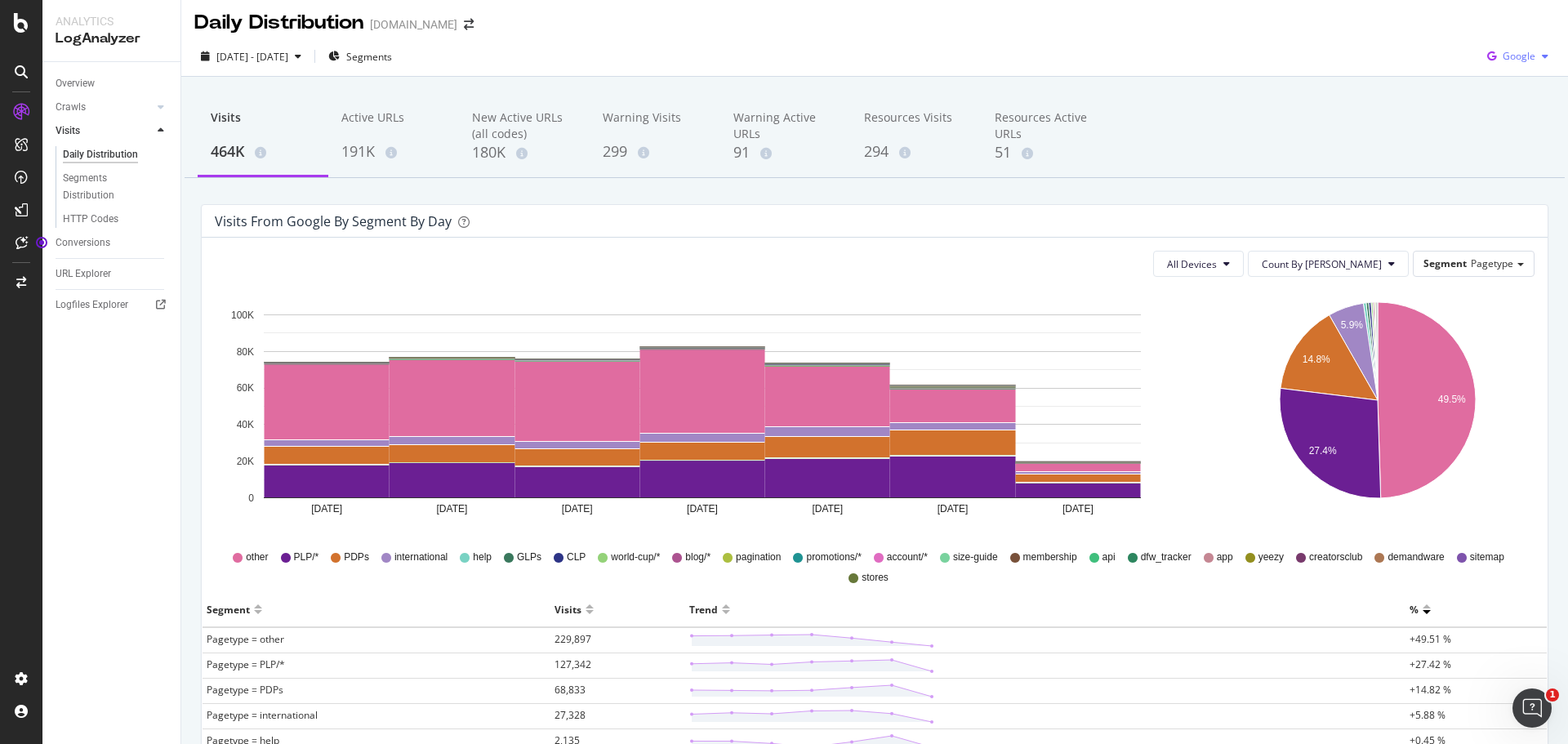
click at [1506, 50] on span "Google" at bounding box center [1518, 56] width 33 height 14
click at [1397, 77] on div "Visits 464K Active URLs 191K New Active URLs (all codes) 180K Warning Visits 29…" at bounding box center [874, 696] width 1386 height 1239
click at [1502, 58] on span "Google" at bounding box center [1518, 56] width 33 height 14
click at [1472, 121] on icon at bounding box center [1471, 118] width 10 height 10
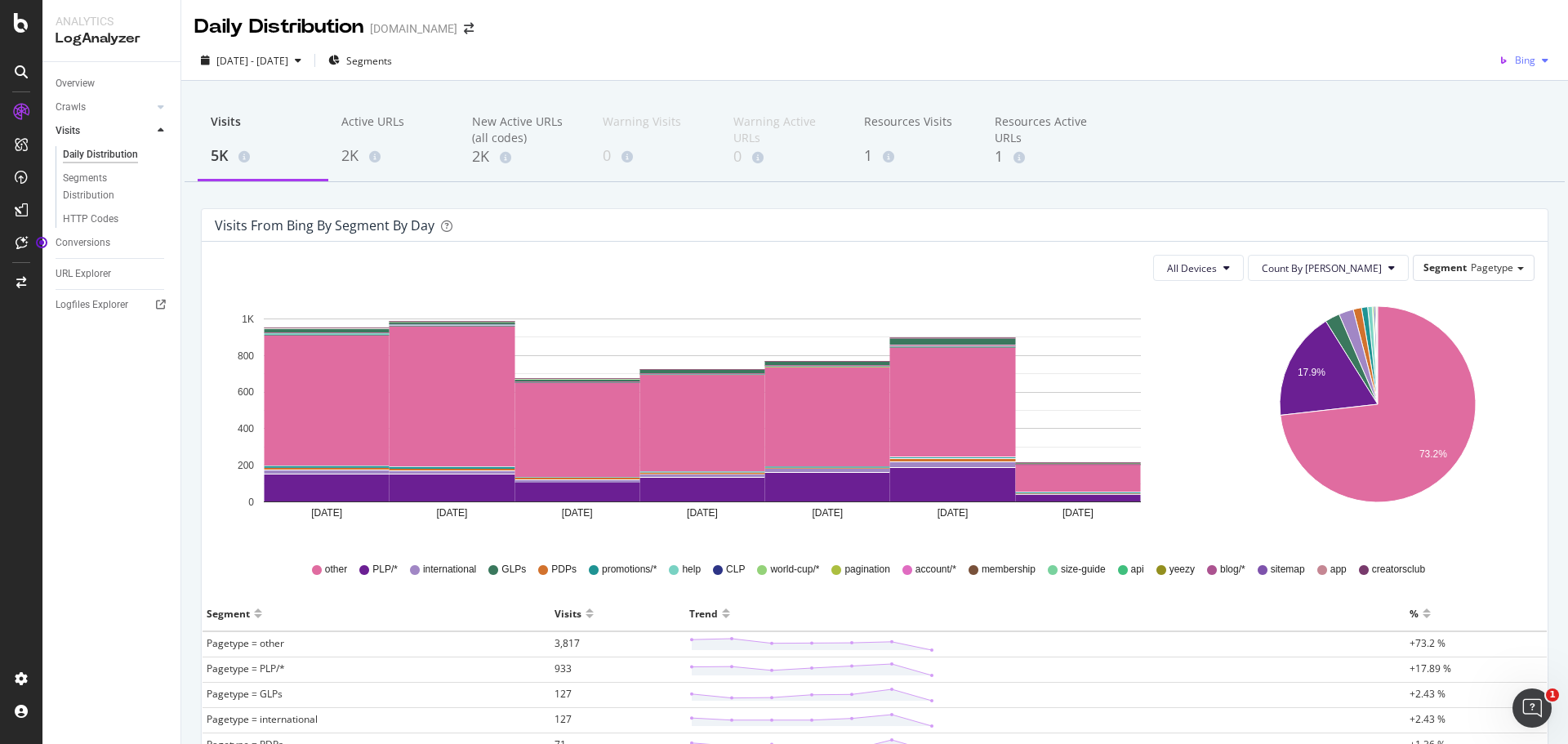
click at [1497, 70] on icon "button" at bounding box center [1503, 60] width 23 height 23
click at [1491, 178] on span "Other AI Bots" at bounding box center [1518, 184] width 60 height 15
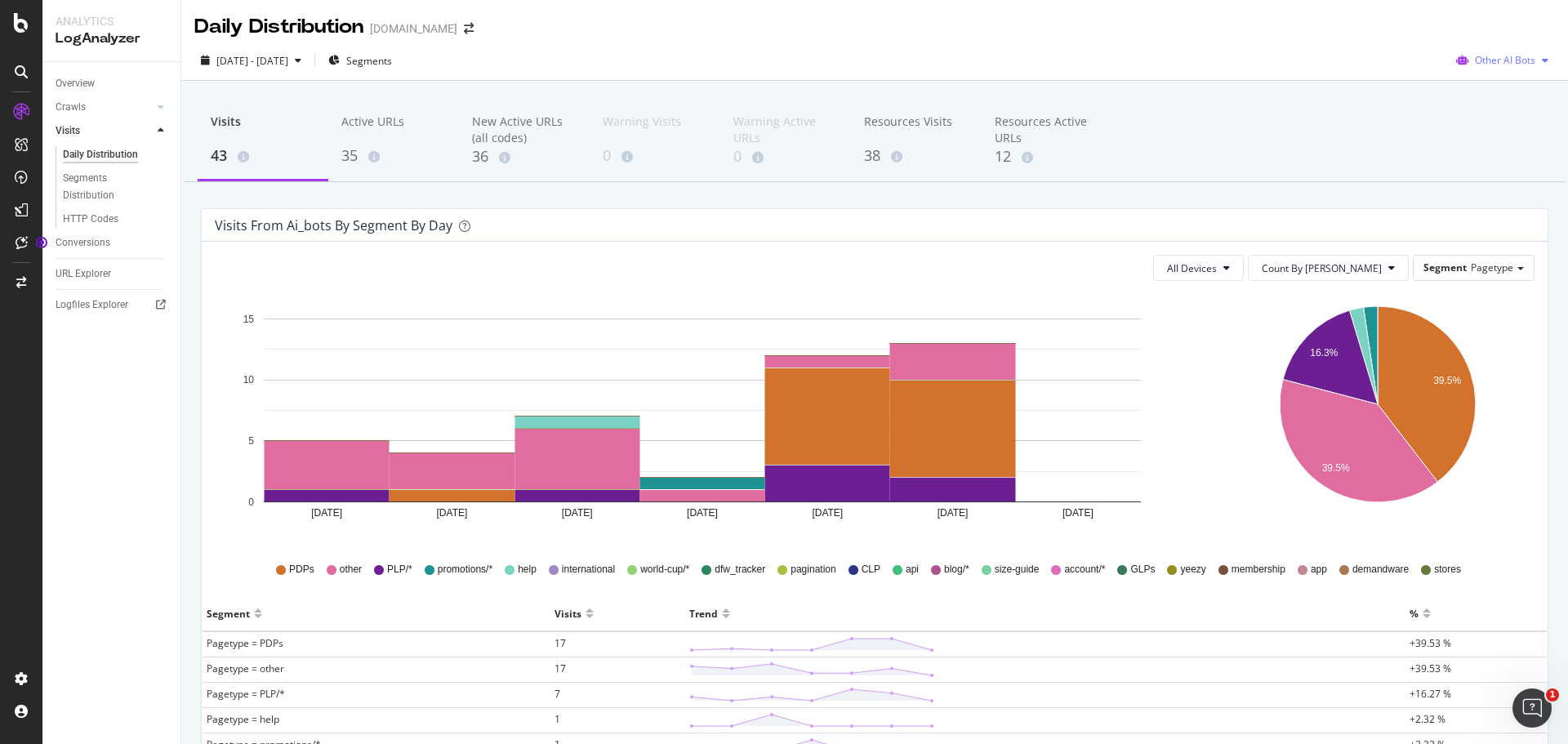
click at [1478, 59] on span "Other AI Bots" at bounding box center [1505, 60] width 60 height 14
click at [1469, 92] on span at bounding box center [1460, 93] width 20 height 20
